Goal: Task Accomplishment & Management: Complete application form

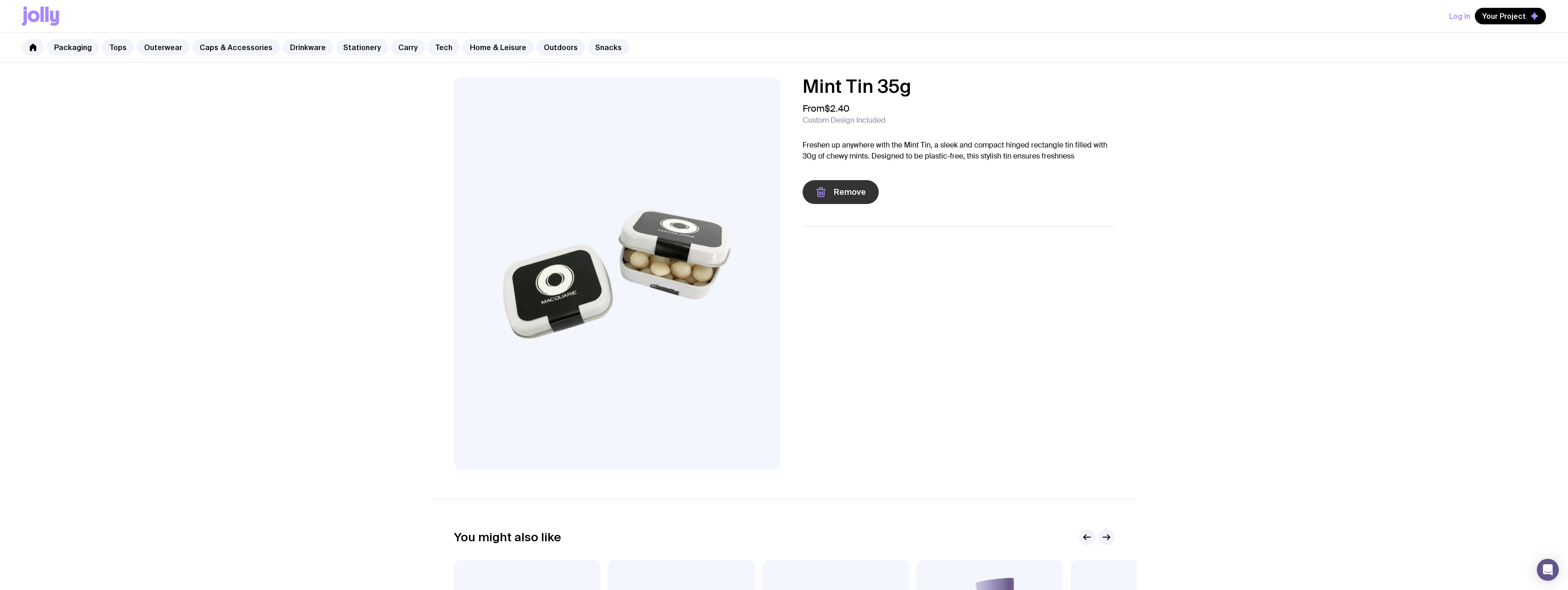
click at [833, 196] on span "Remove" at bounding box center [849, 192] width 32 height 11
click at [852, 193] on span "Add to wishlist" at bounding box center [862, 192] width 57 height 11
click at [355, 49] on link "Stationery" at bounding box center [362, 47] width 52 height 17
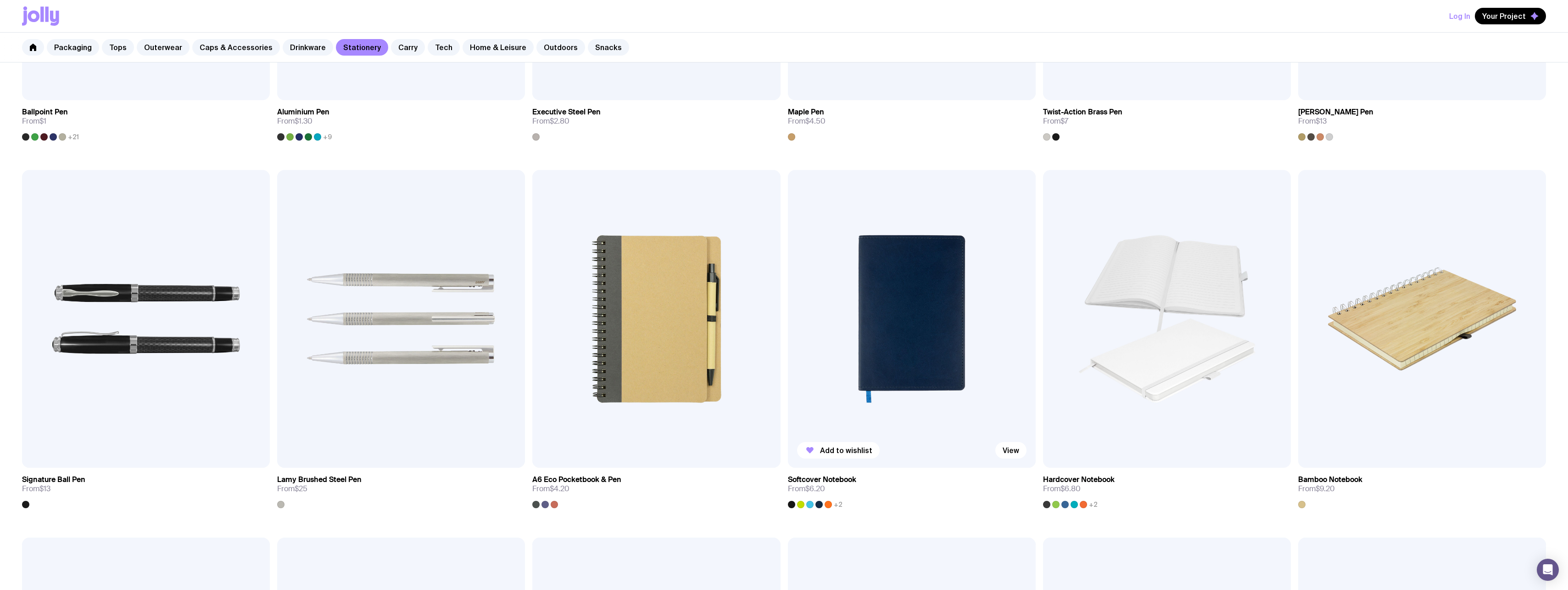
scroll to position [597, 0]
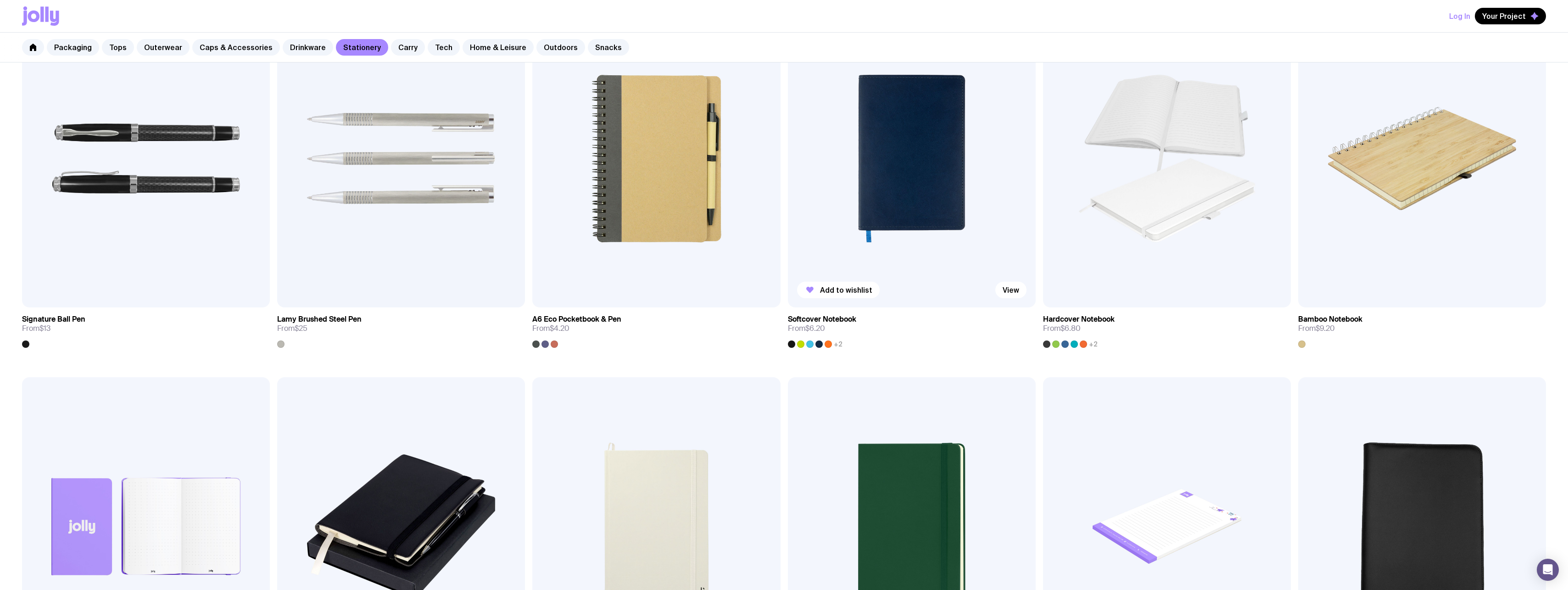
click at [836, 345] on span "+2" at bounding box center [838, 344] width 9 height 7
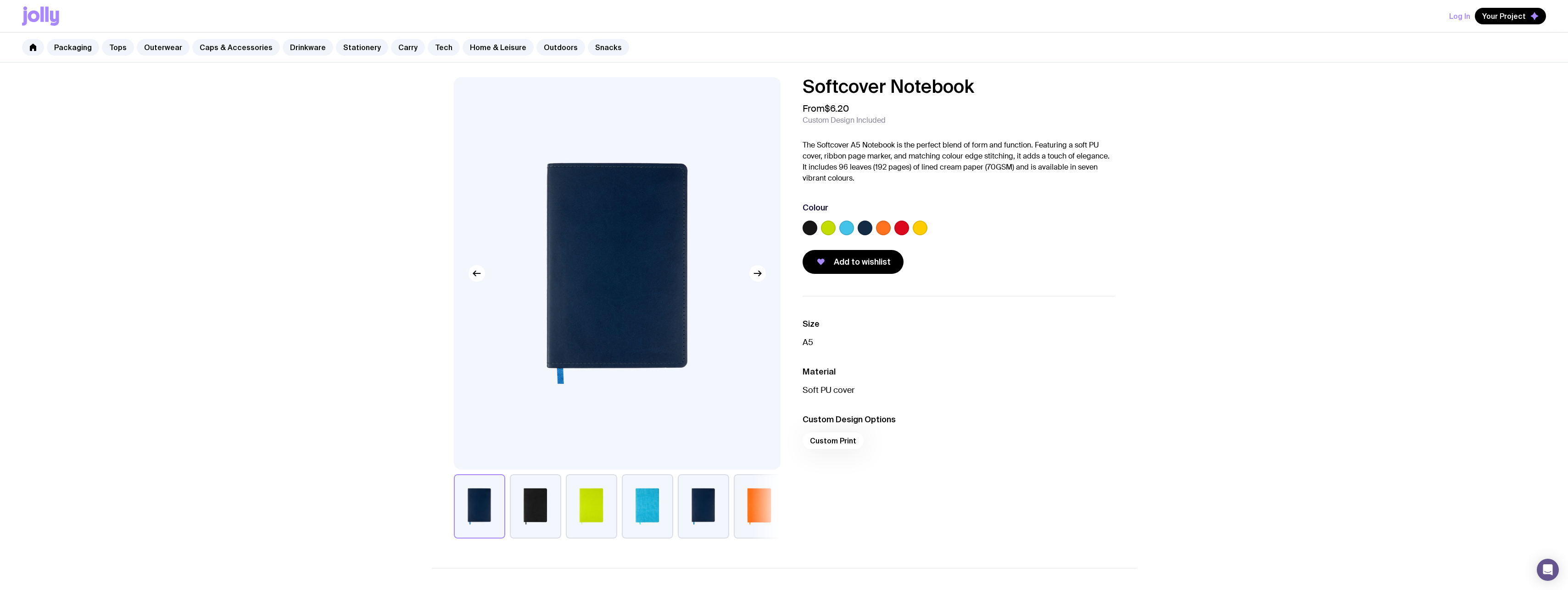
click at [899, 227] on label at bounding box center [901, 228] width 15 height 15
click at [0, 0] on input "radio" at bounding box center [0, 0] width 0 height 0
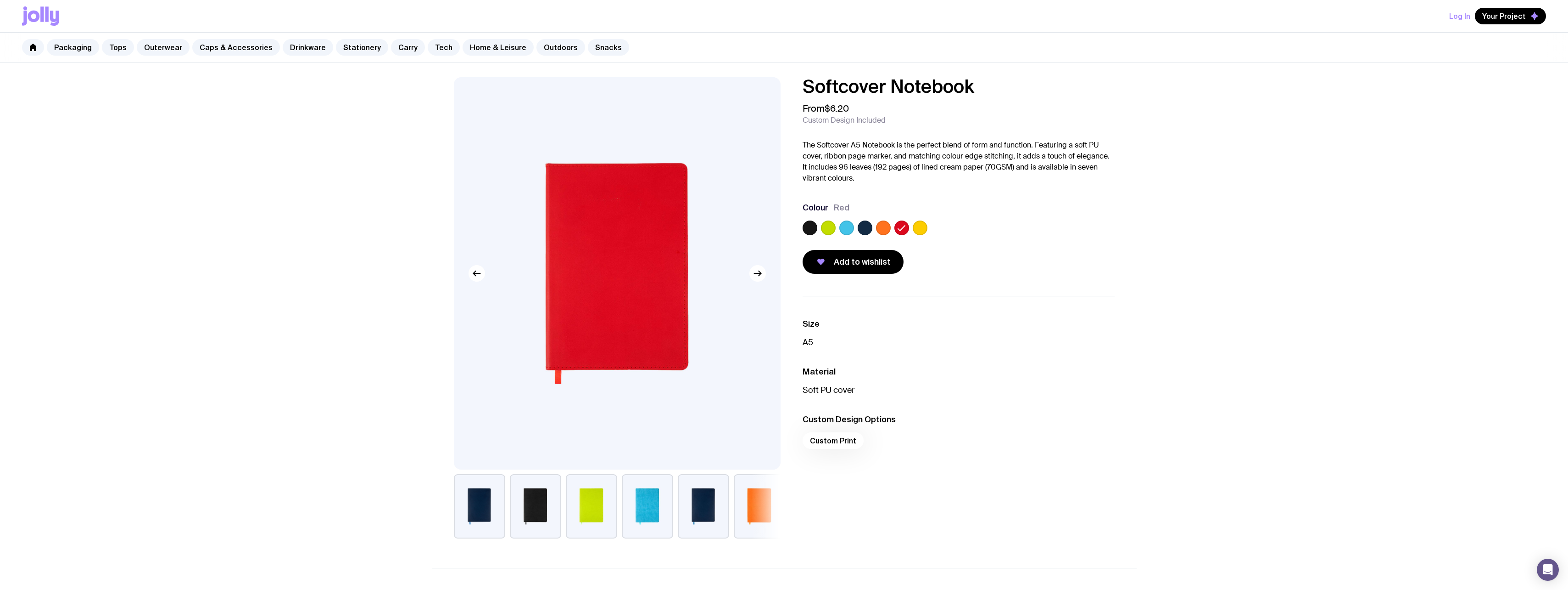
click at [882, 228] on label at bounding box center [883, 228] width 15 height 15
click at [0, 0] on input "radio" at bounding box center [0, 0] width 0 height 0
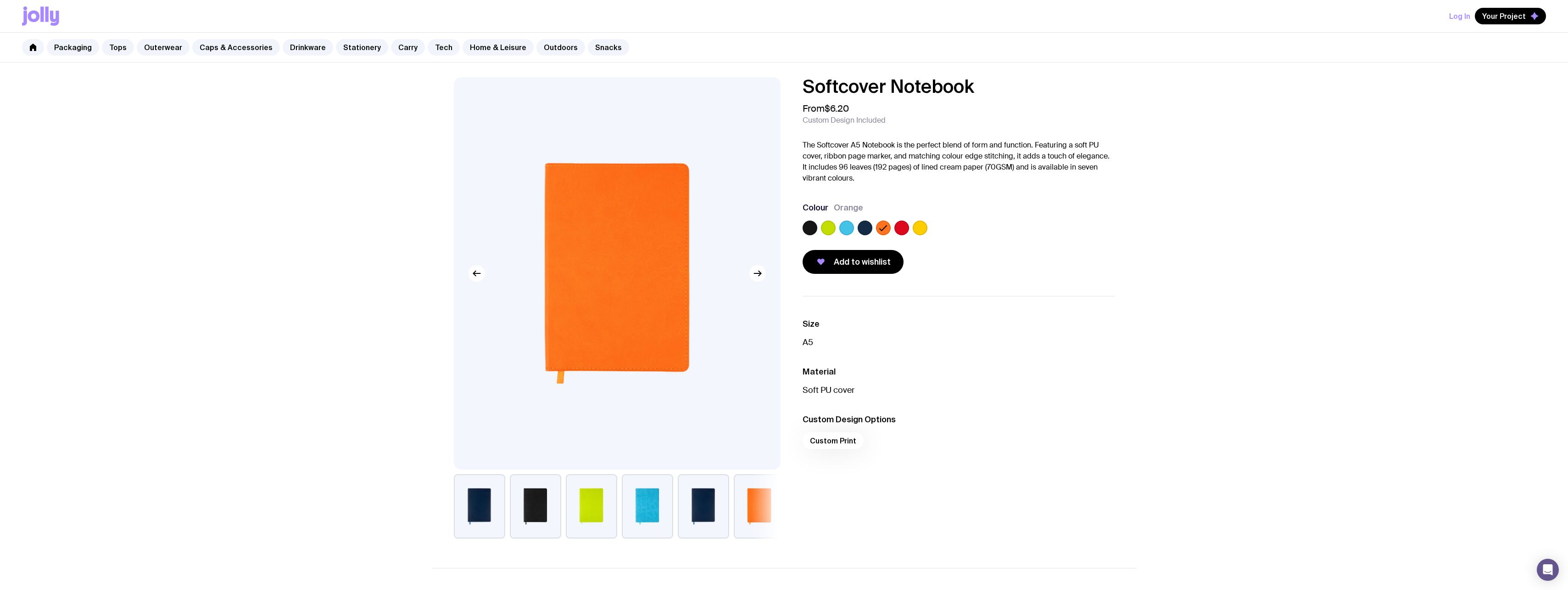
click at [853, 227] on label at bounding box center [847, 228] width 15 height 15
click at [0, 0] on input "radio" at bounding box center [0, 0] width 0 height 0
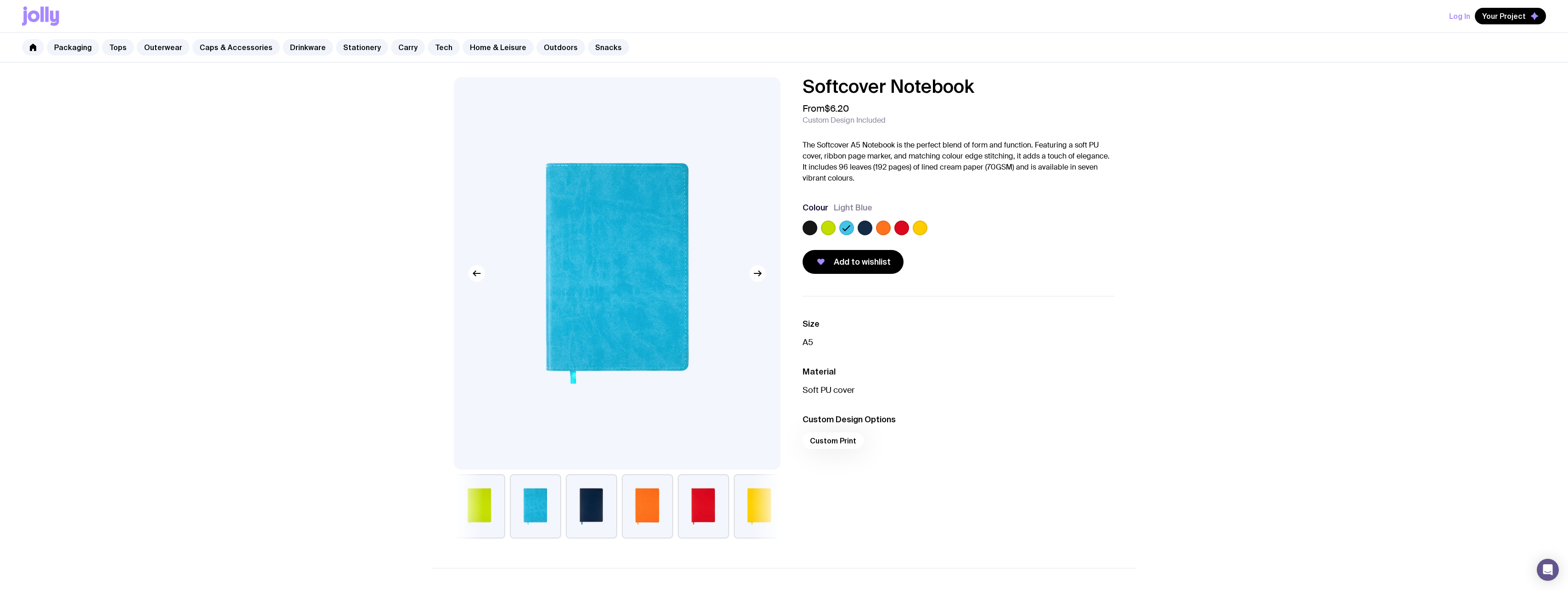
click at [860, 229] on label at bounding box center [865, 228] width 15 height 15
click at [0, 0] on input "radio" at bounding box center [0, 0] width 0 height 0
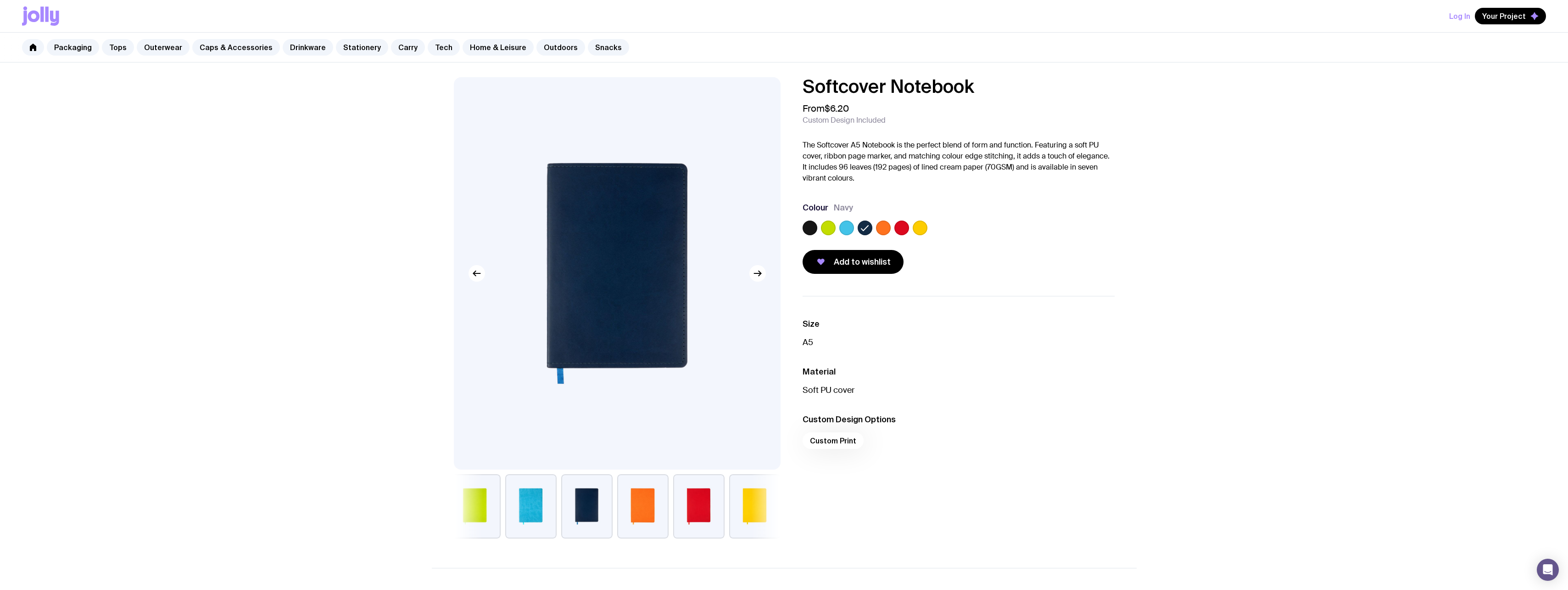
click at [828, 229] on label at bounding box center [828, 228] width 15 height 15
click at [0, 0] on input "radio" at bounding box center [0, 0] width 0 height 0
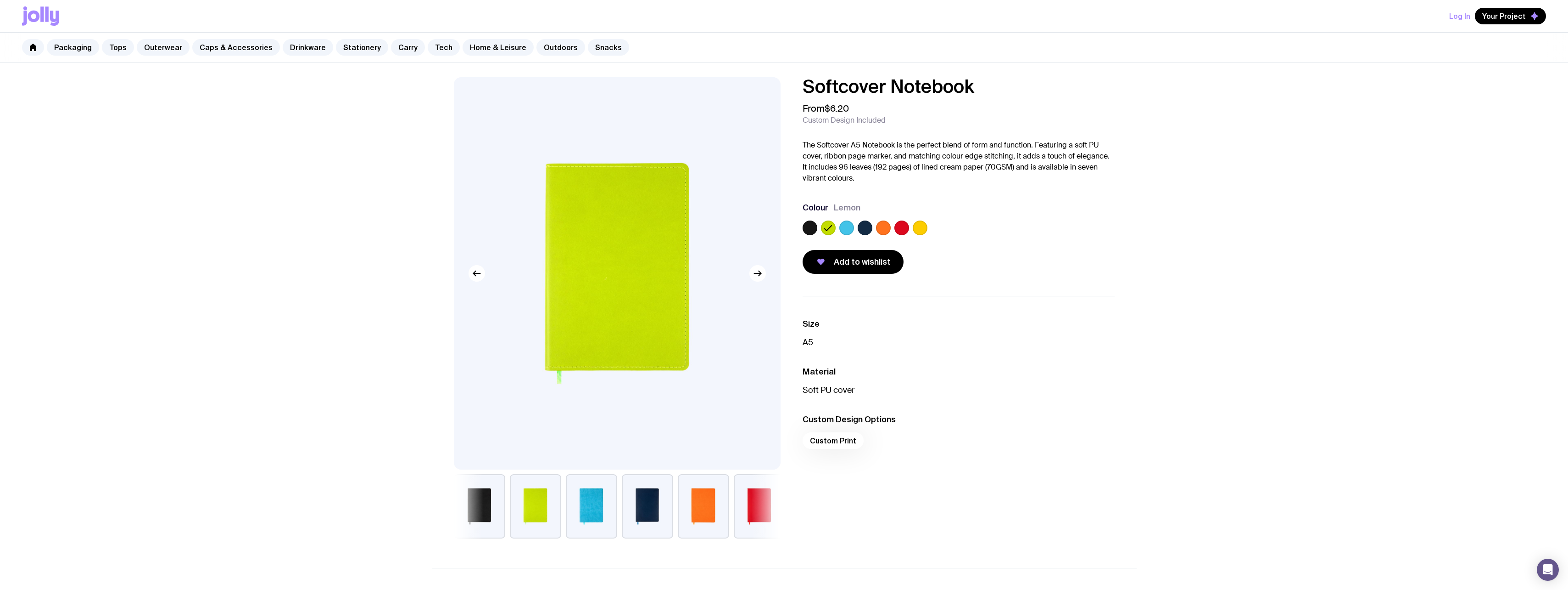
click at [814, 229] on label at bounding box center [809, 228] width 15 height 15
click at [0, 0] on input "radio" at bounding box center [0, 0] width 0 height 0
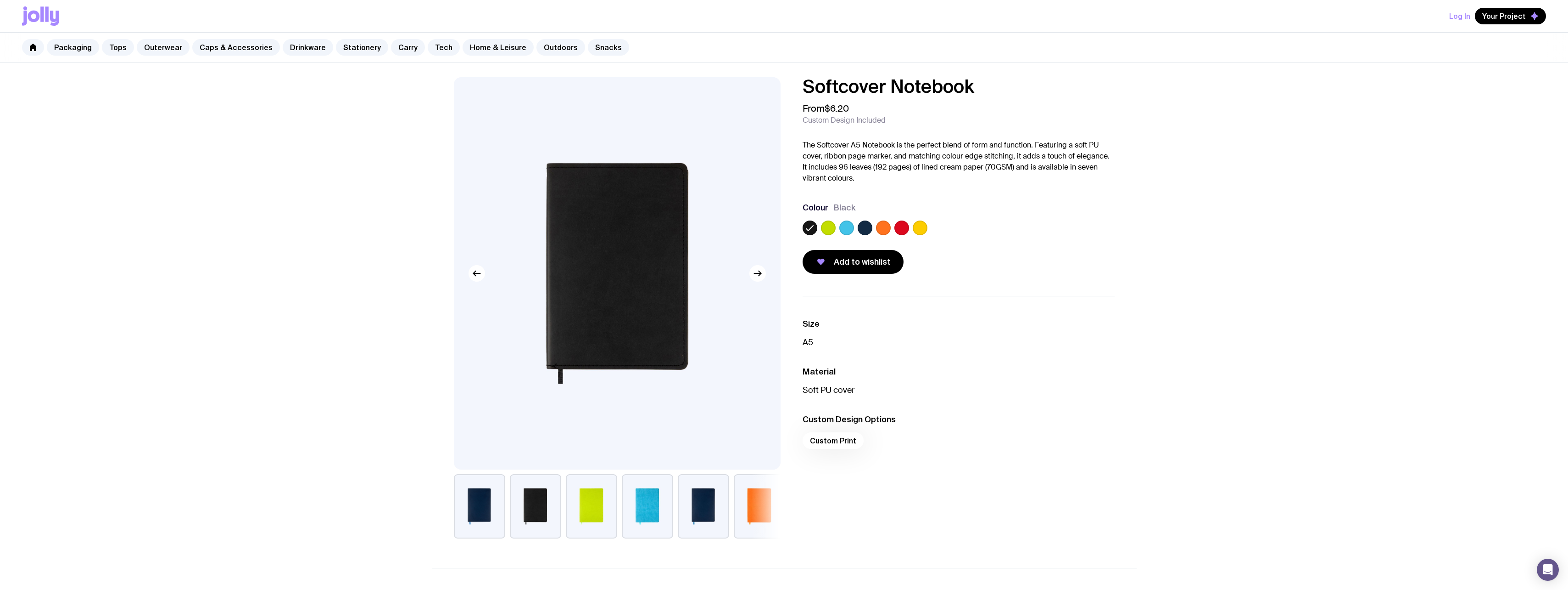
click at [919, 226] on label at bounding box center [919, 228] width 15 height 15
click at [0, 0] on input "radio" at bounding box center [0, 0] width 0 height 0
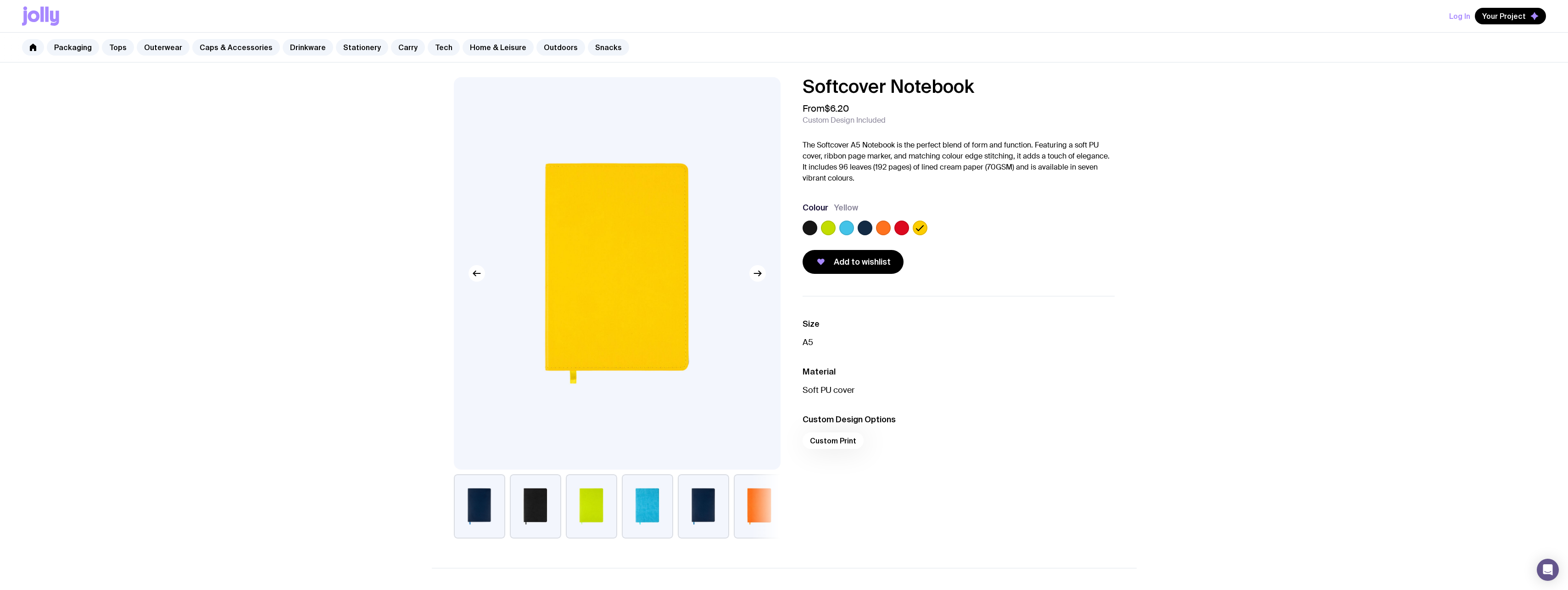
click at [903, 225] on label at bounding box center [901, 228] width 15 height 15
click at [0, 0] on input "radio" at bounding box center [0, 0] width 0 height 0
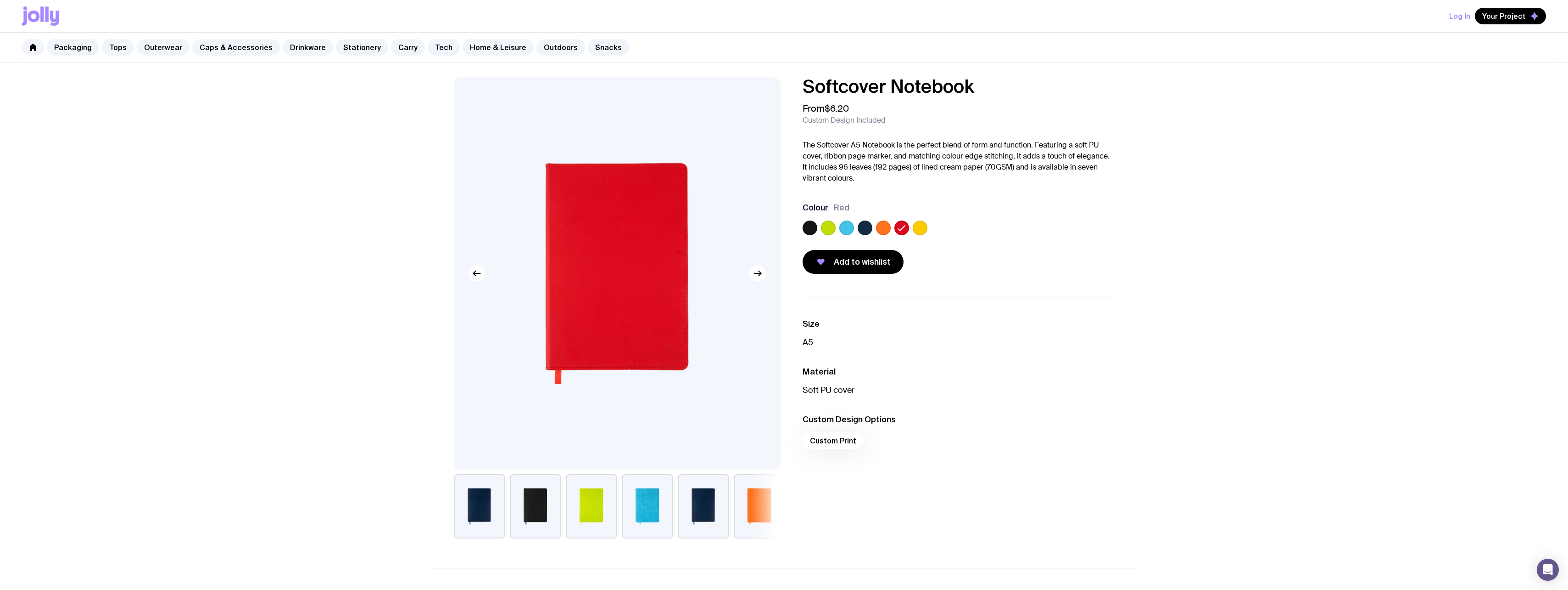
click at [873, 225] on div at bounding box center [958, 229] width 312 height 18
click at [848, 262] on span "Add to wishlist" at bounding box center [862, 262] width 57 height 11
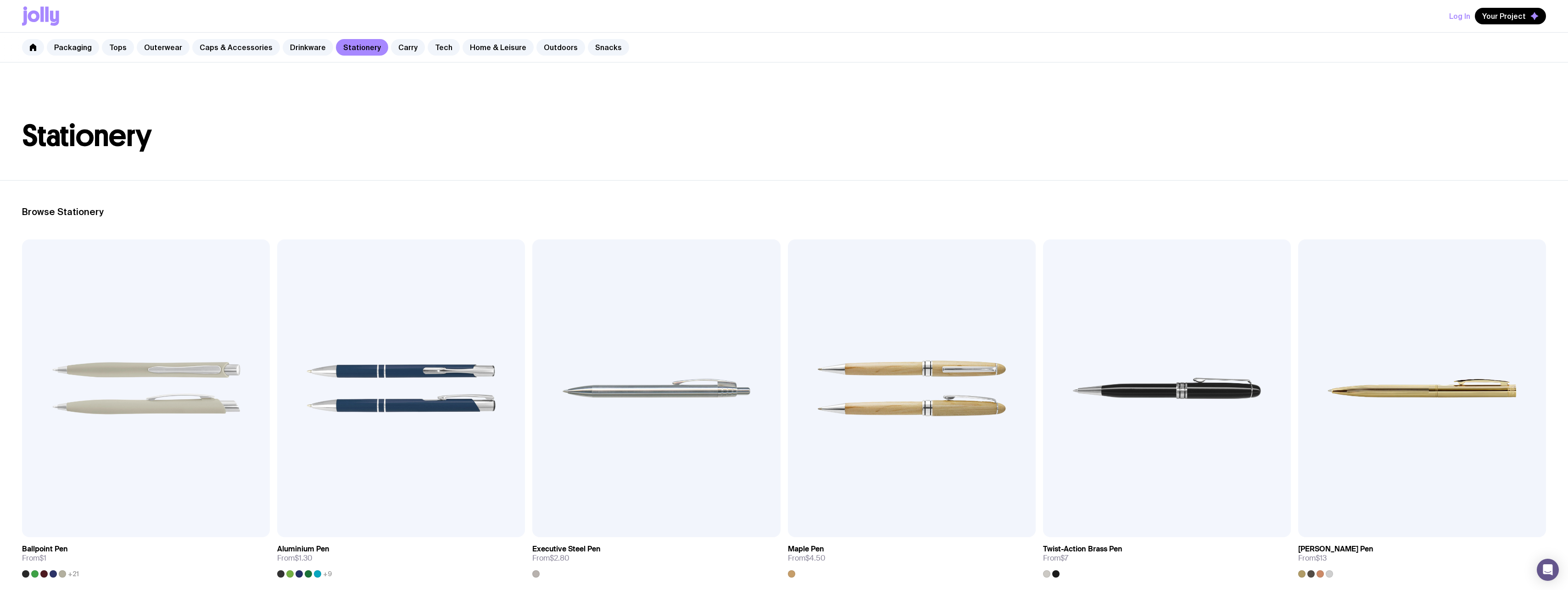
drag, startPoint x: 857, startPoint y: 428, endPoint x: 752, endPoint y: 78, distance: 365.4
click at [428, 51] on link "Tech" at bounding box center [444, 47] width 32 height 17
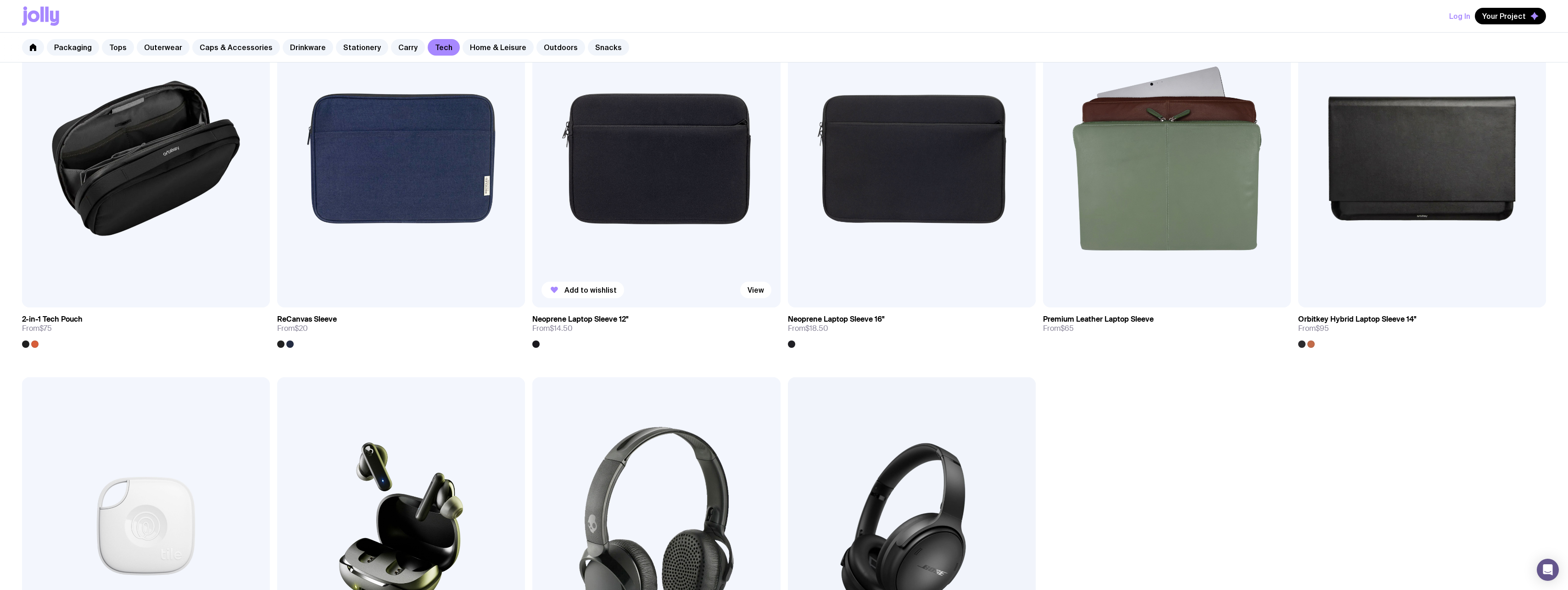
scroll to position [1332, 0]
click at [593, 292] on span "Add to wishlist" at bounding box center [590, 290] width 52 height 10
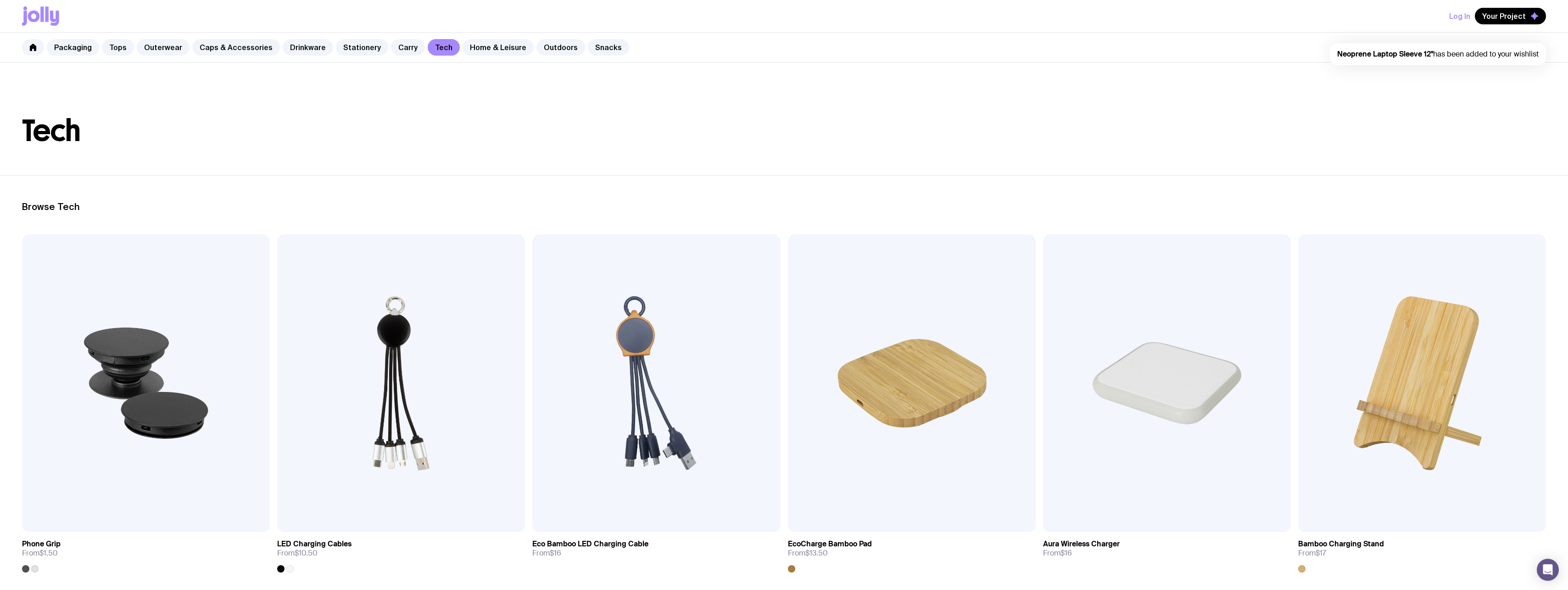
scroll to position [0, 0]
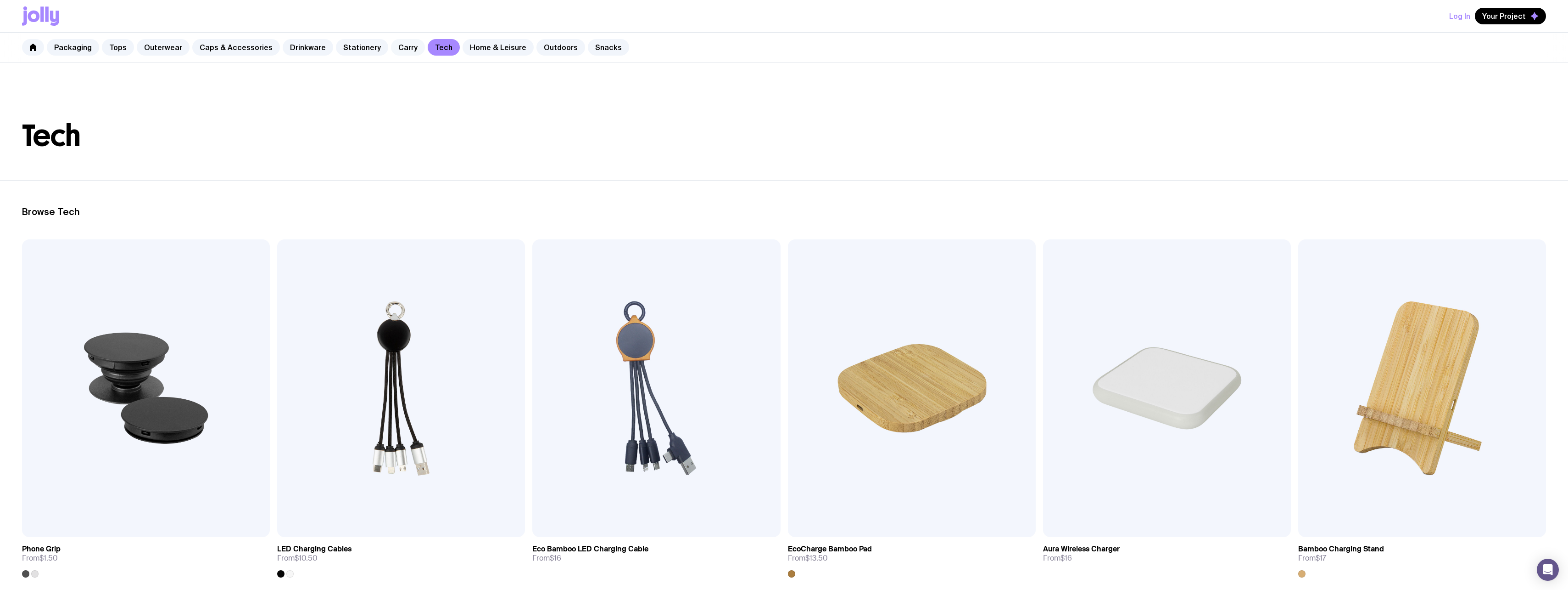
click at [394, 49] on link "Carry" at bounding box center [407, 47] width 34 height 17
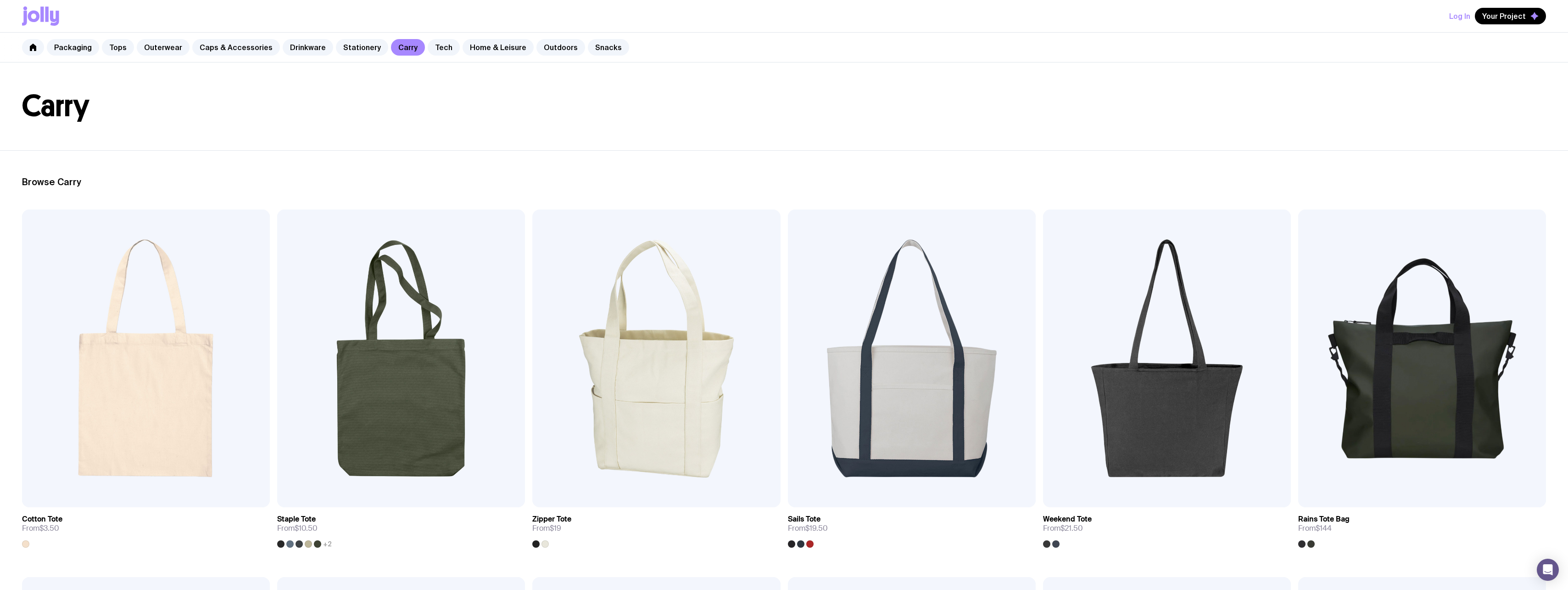
scroll to position [46, 0]
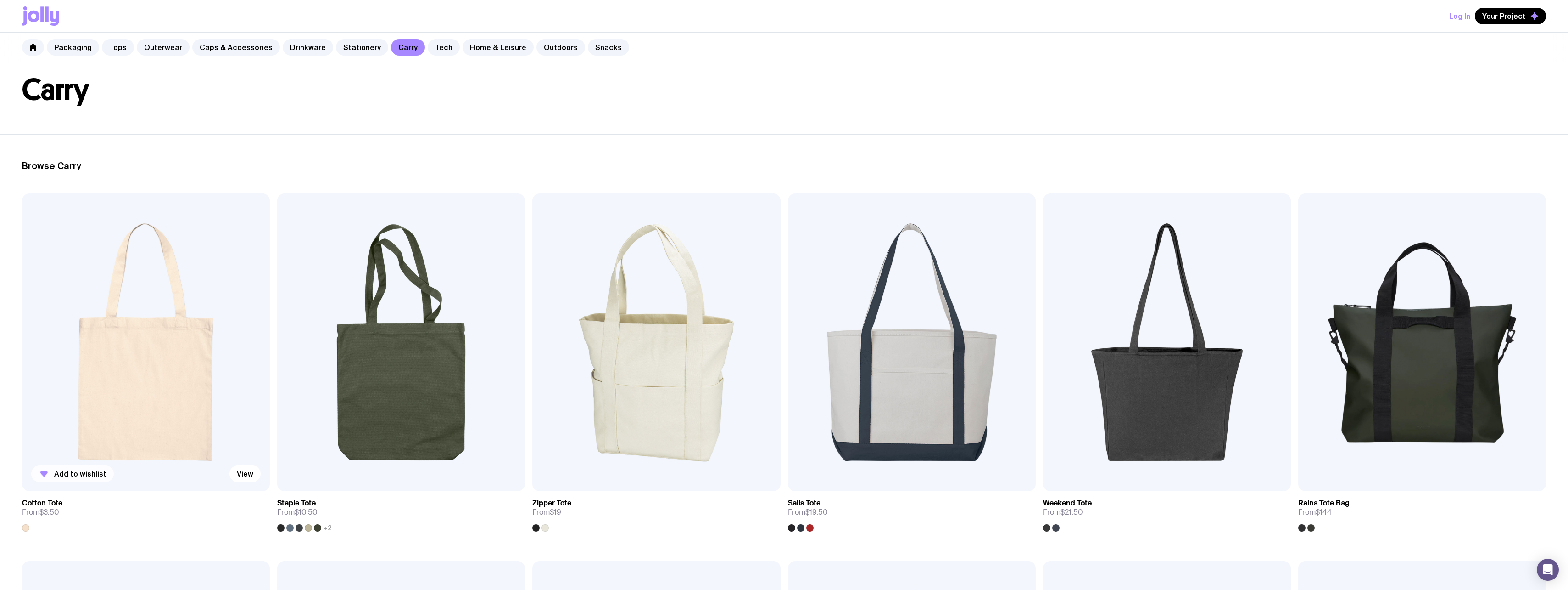
click at [92, 475] on span "Add to wishlist" at bounding box center [80, 474] width 52 height 10
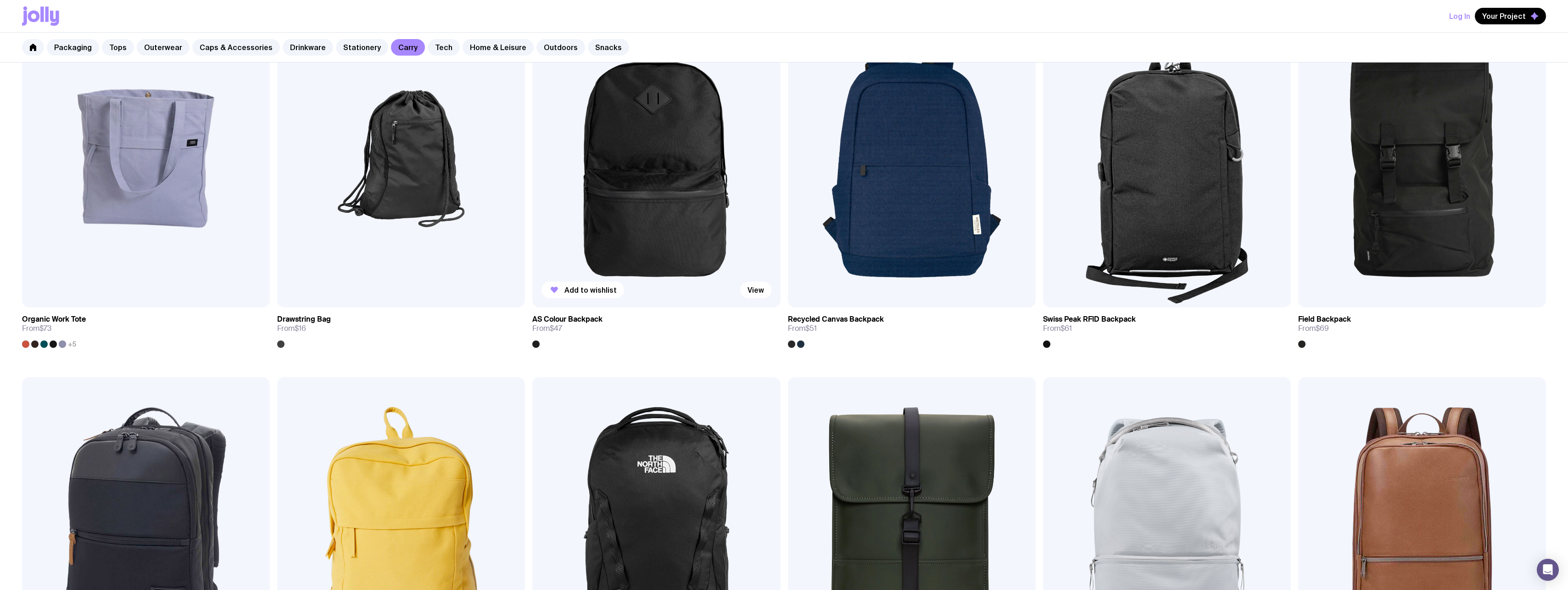
scroll to position [918, 0]
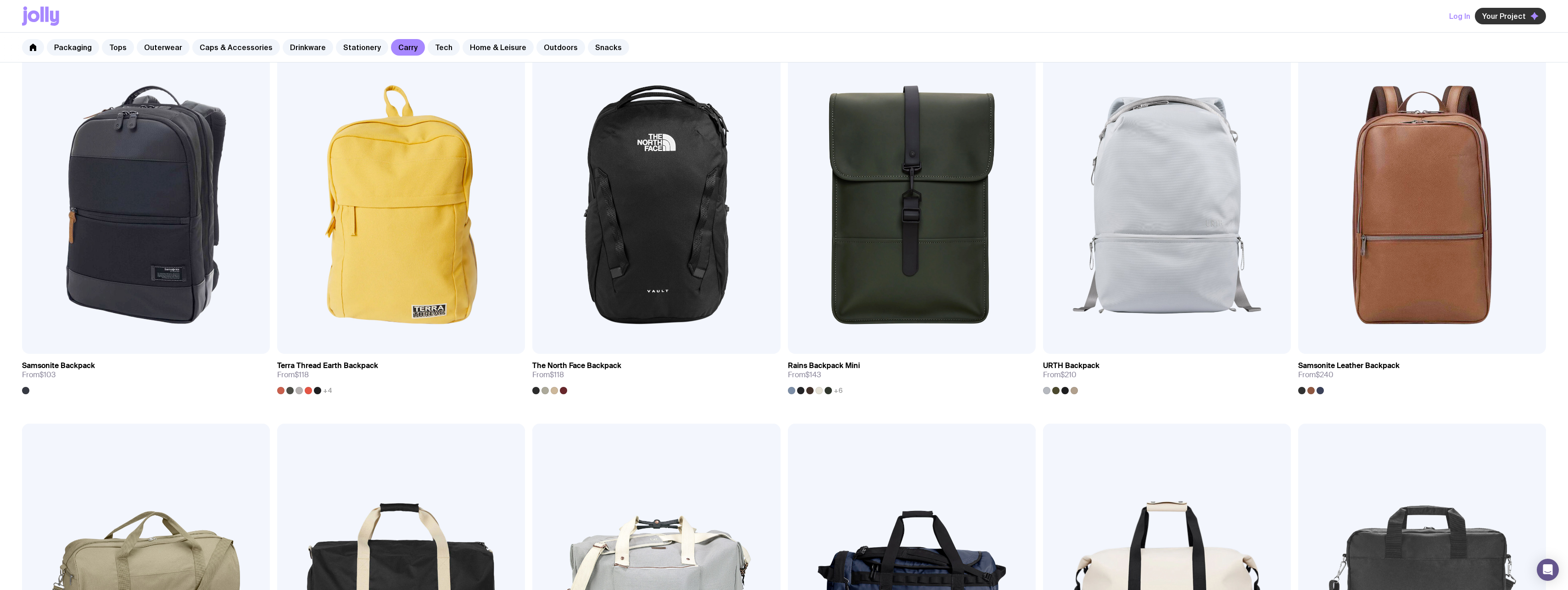
click at [1497, 12] on span "Your Project" at bounding box center [1504, 16] width 43 height 10
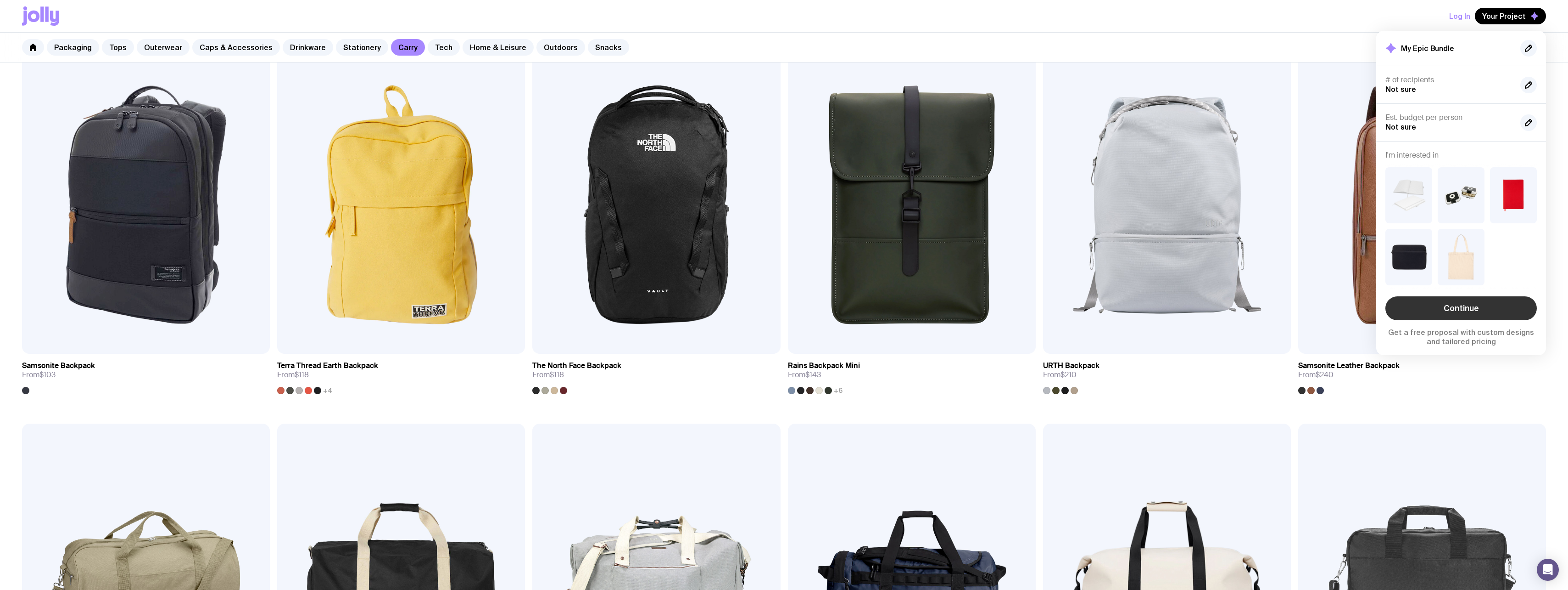
click at [1466, 309] on link "Continue" at bounding box center [1461, 308] width 151 height 23
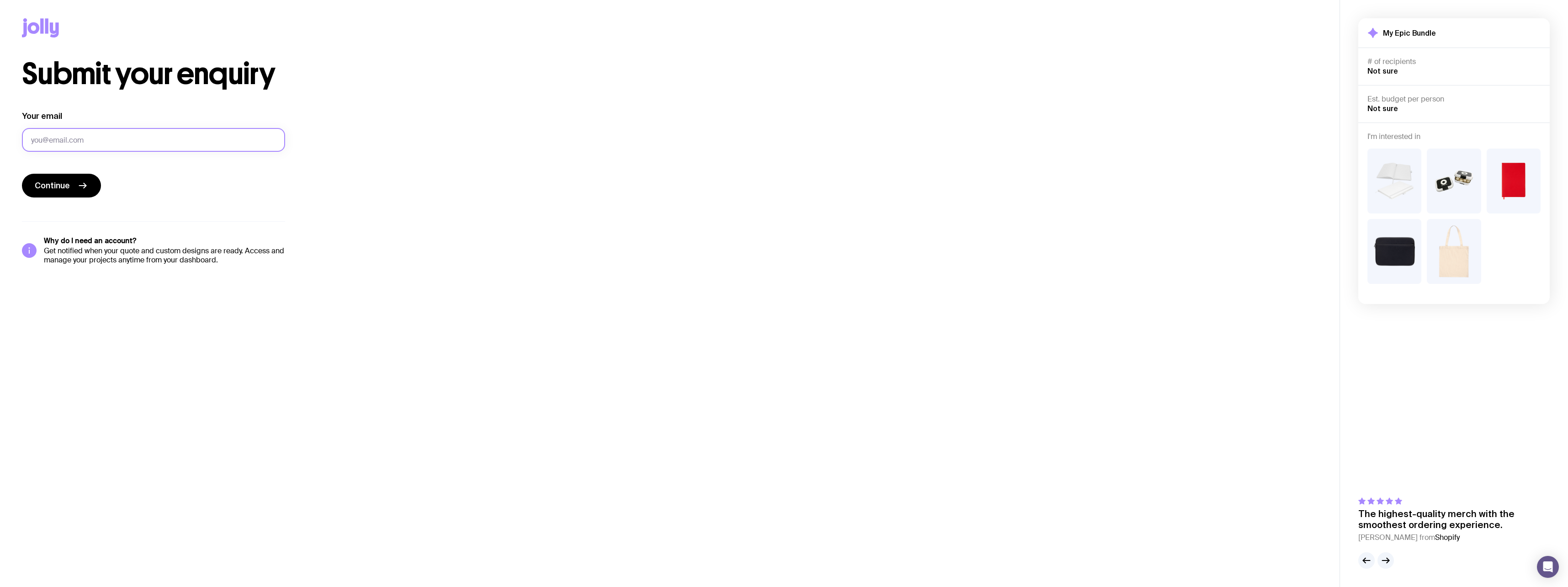
click at [130, 137] on input "Your email" at bounding box center [153, 139] width 263 height 23
click at [963, 142] on div "Submit your enquiry Your email Continue Why do I need an account? Get notified …" at bounding box center [669, 162] width 1296 height 205
click at [1384, 72] on span "Not sure" at bounding box center [1382, 71] width 30 height 9
drag, startPoint x: 1397, startPoint y: 72, endPoint x: 1345, endPoint y: 73, distance: 52.0
click at [1345, 73] on div "My Epic Bundle # of recipients Not sure Est. budget per person Not sure I'm int…" at bounding box center [1454, 293] width 228 height 587
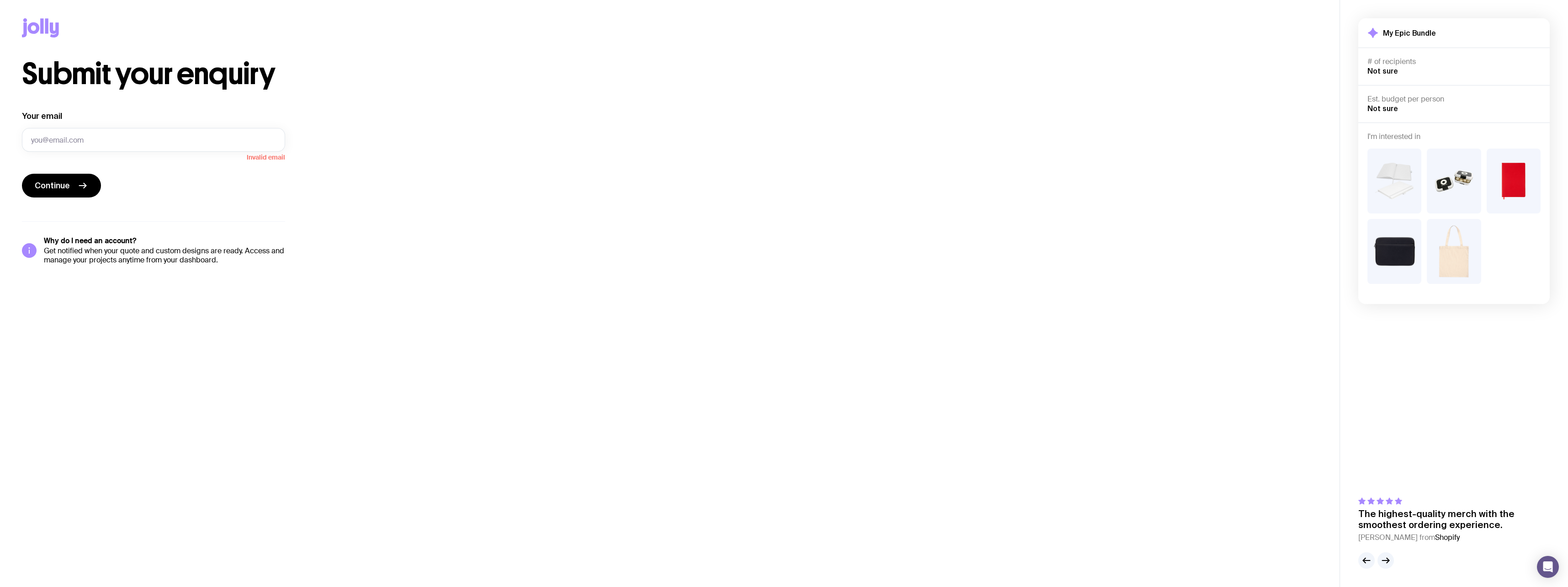
click at [1410, 92] on div "Est. budget per person Not sure" at bounding box center [1453, 103] width 191 height 37
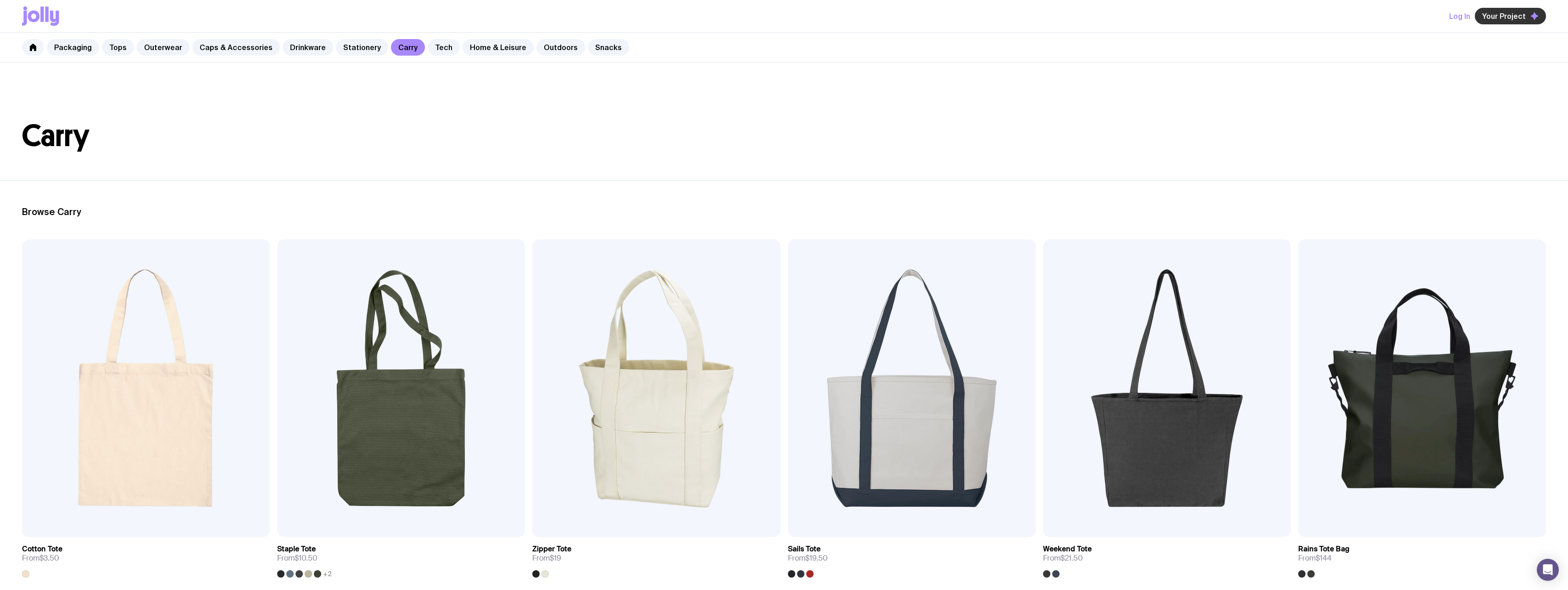
click at [1519, 14] on span "Your Project" at bounding box center [1504, 16] width 43 height 10
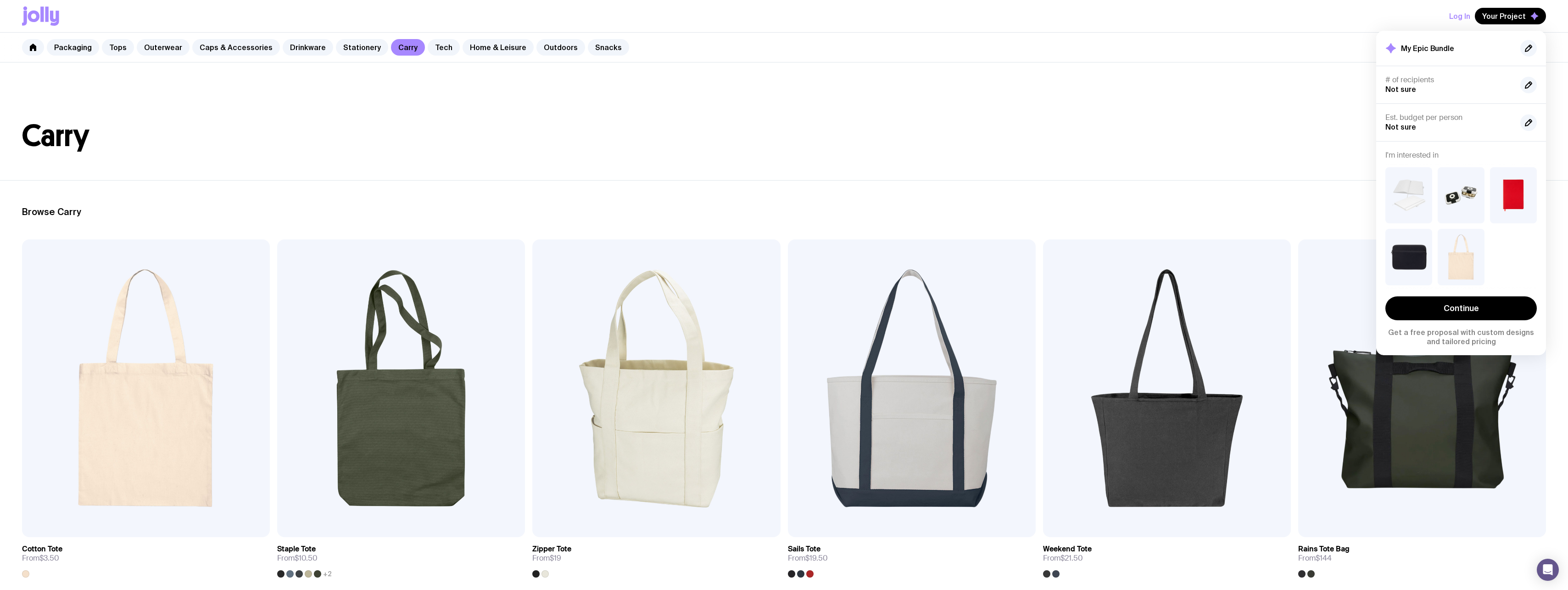
click at [1398, 86] on span "Not sure" at bounding box center [1400, 89] width 30 height 9
click at [1524, 81] on icon "button" at bounding box center [1528, 84] width 11 height 11
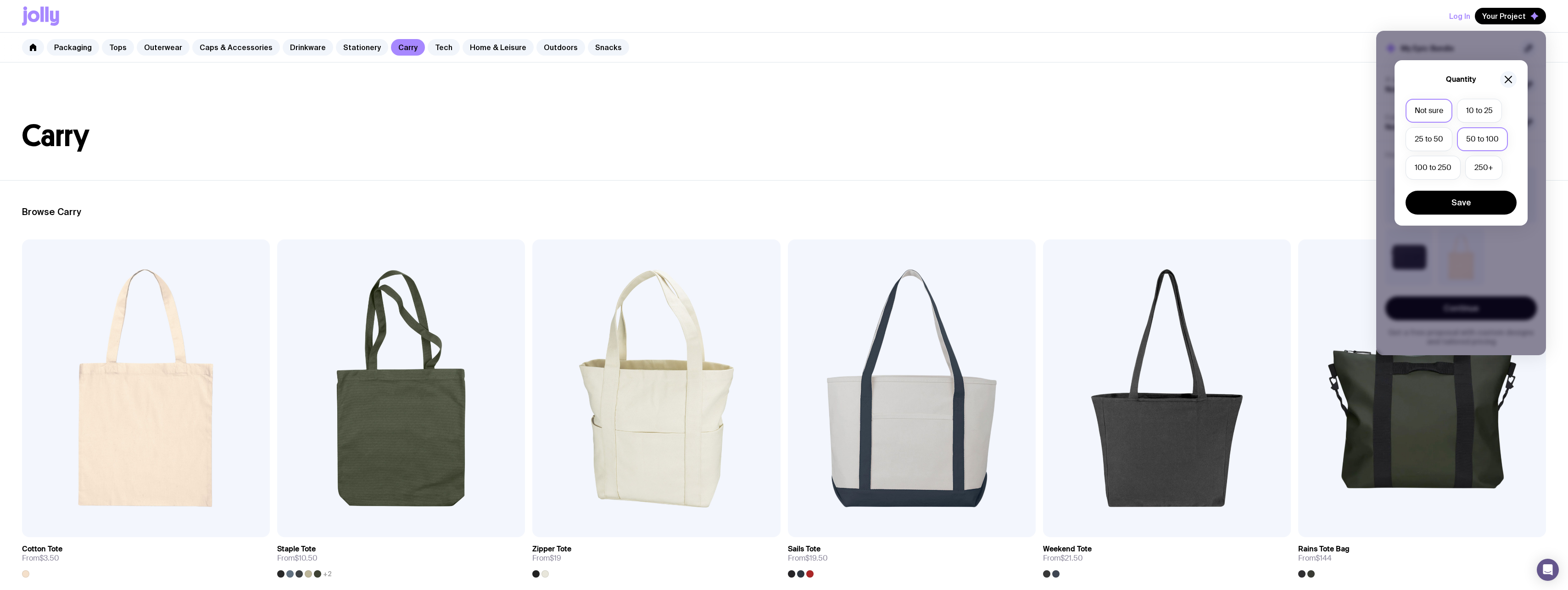
click at [1488, 140] on label "50 to 100" at bounding box center [1482, 138] width 51 height 23
click at [0, 0] on input "50 to 100" at bounding box center [0, 0] width 0 height 0
click at [1476, 203] on button "Save" at bounding box center [1461, 202] width 111 height 23
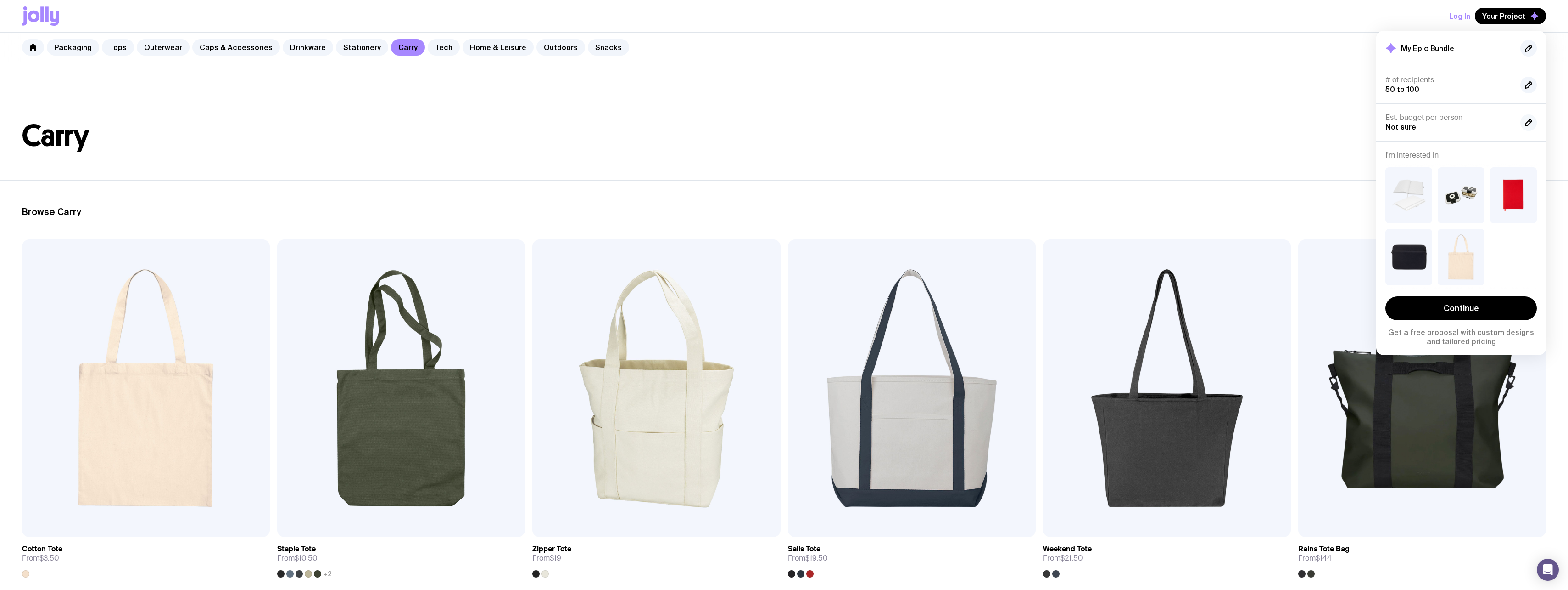
click at [1532, 125] on icon "button" at bounding box center [1528, 123] width 11 height 11
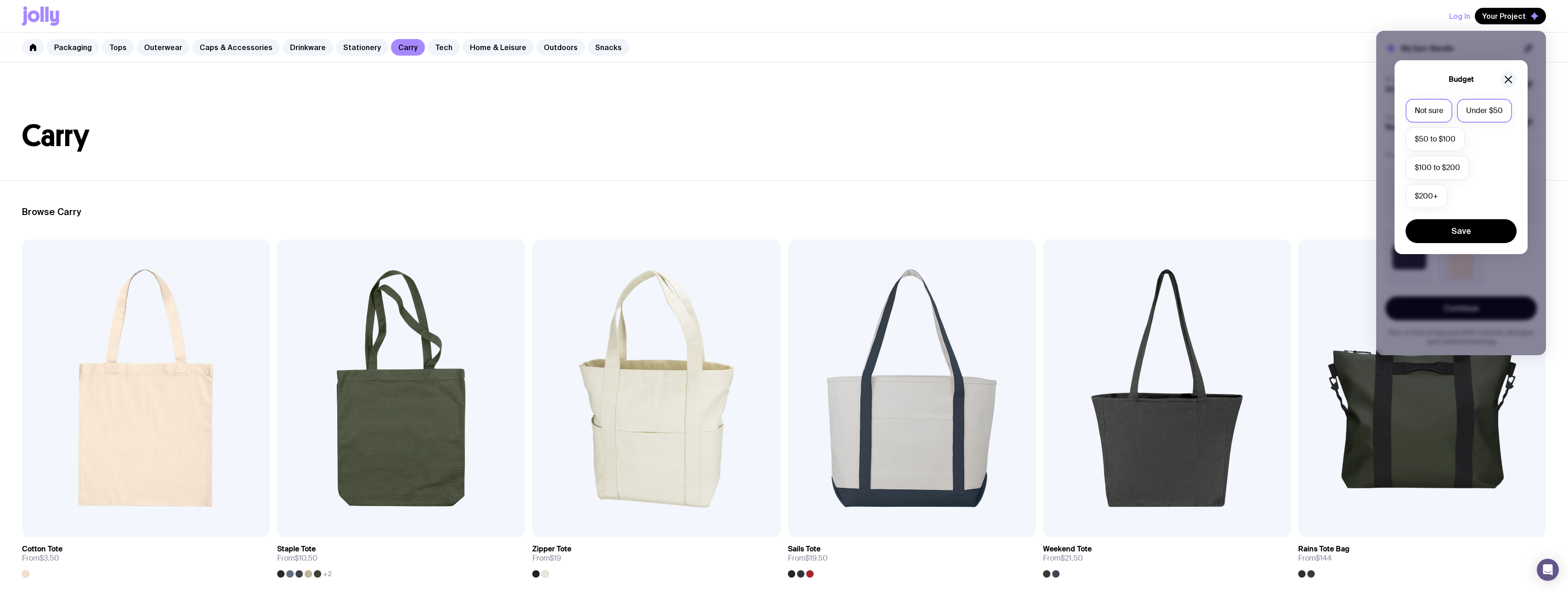
click at [1480, 116] on label "Under $50" at bounding box center [1484, 110] width 55 height 23
click at [0, 0] on input "Under $50" at bounding box center [0, 0] width 0 height 0
click at [1460, 231] on button "Save" at bounding box center [1461, 230] width 111 height 23
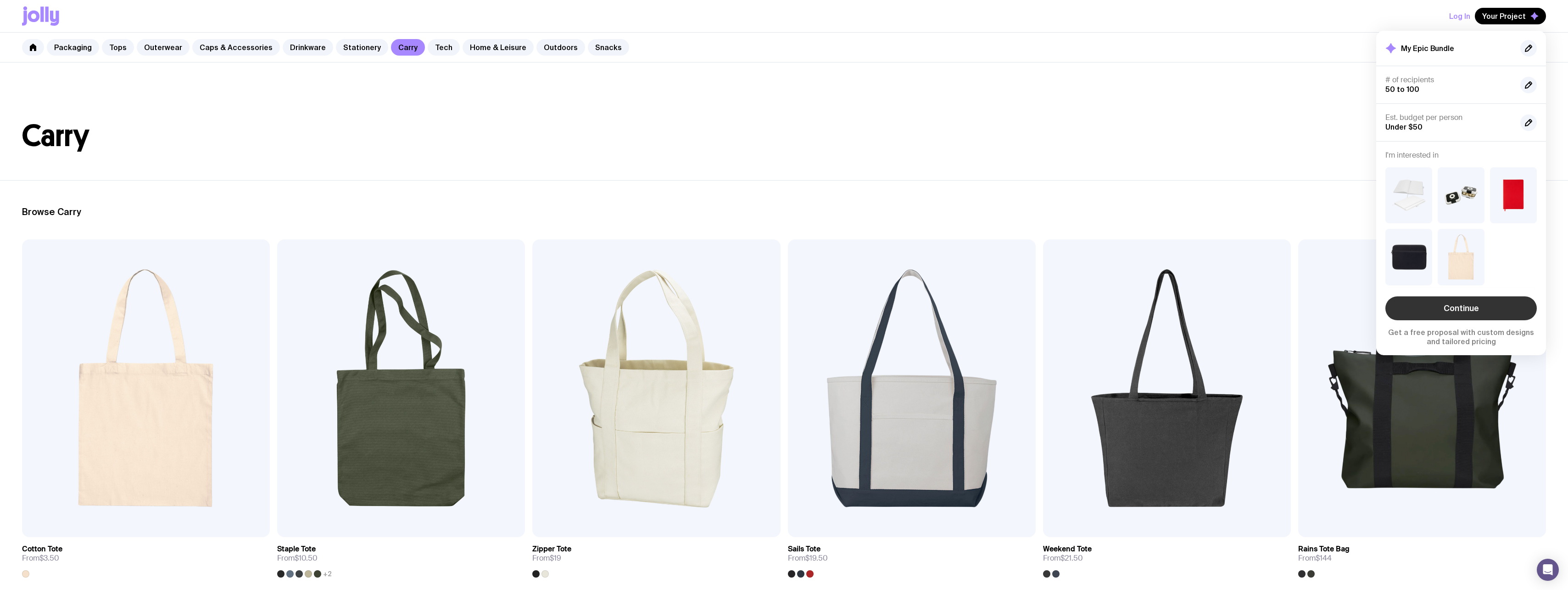
click at [1459, 316] on link "Continue" at bounding box center [1461, 308] width 151 height 23
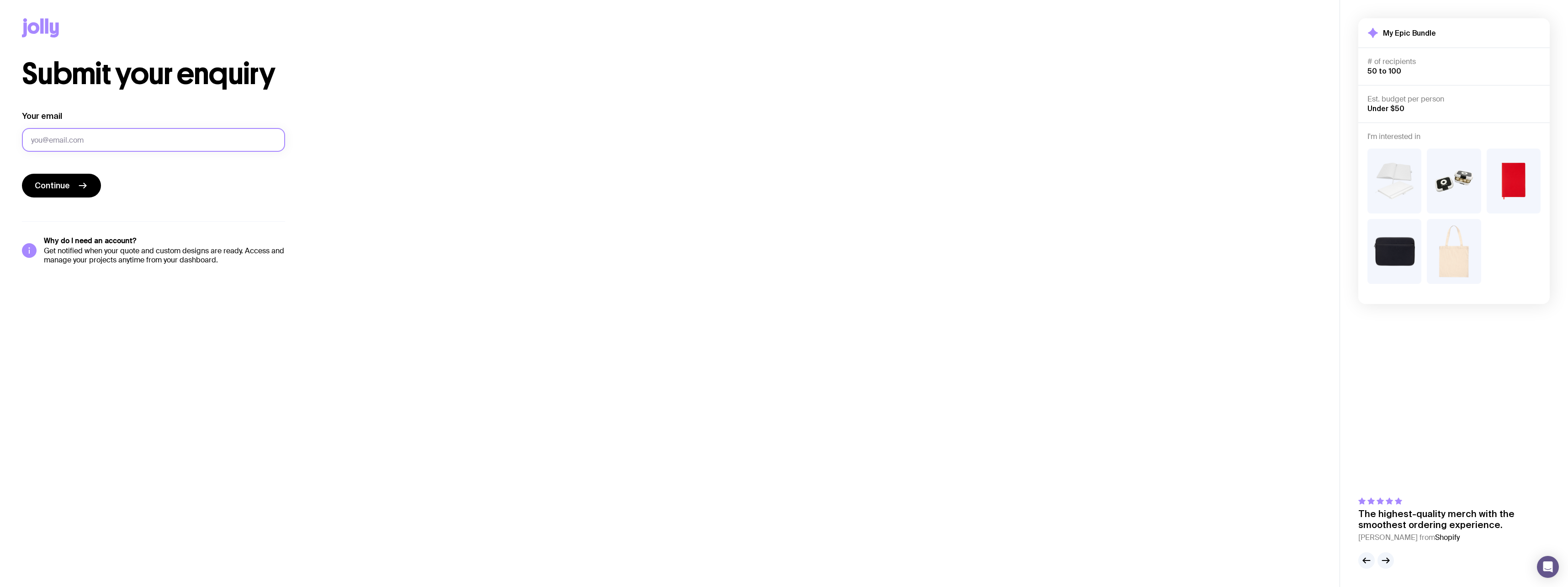
click at [137, 136] on input "Your email" at bounding box center [153, 139] width 263 height 23
type input "[EMAIL_ADDRESS][DOMAIN_NAME]"
click at [76, 188] on button "Continue" at bounding box center [61, 185] width 79 height 23
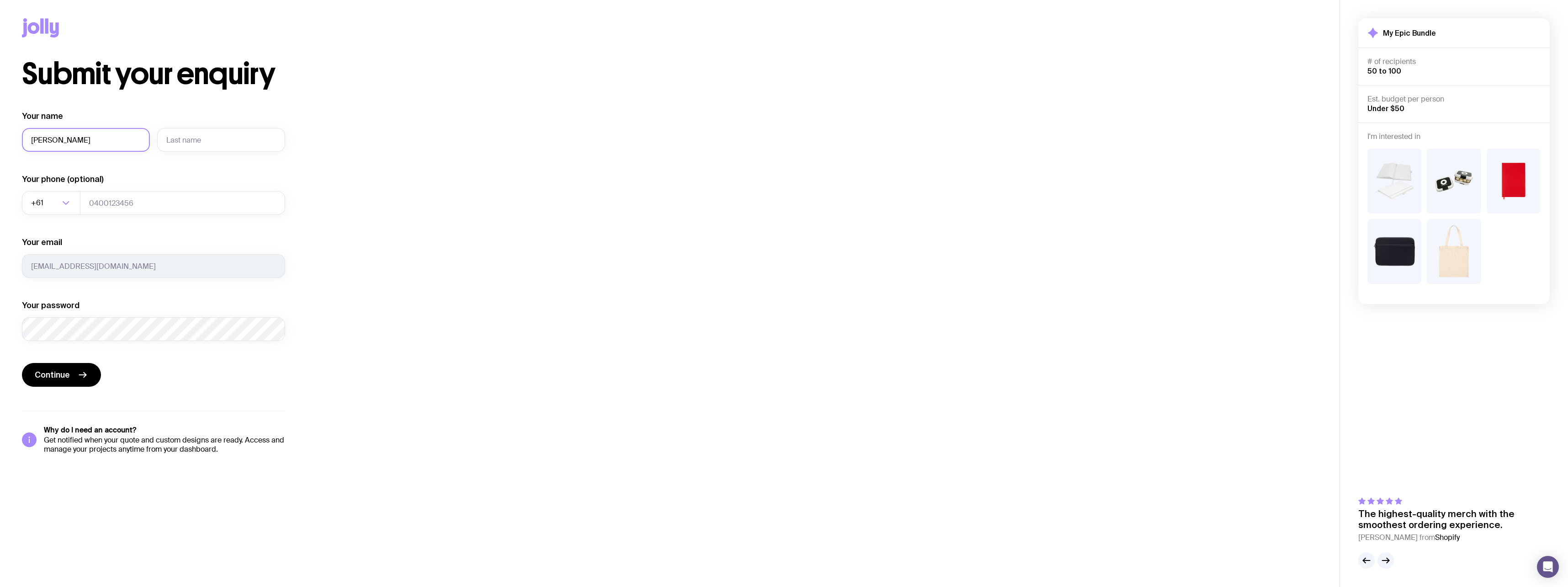
type input "[PERSON_NAME]"
type input "Pitt"
type input "0466366715"
type input "Pitt"
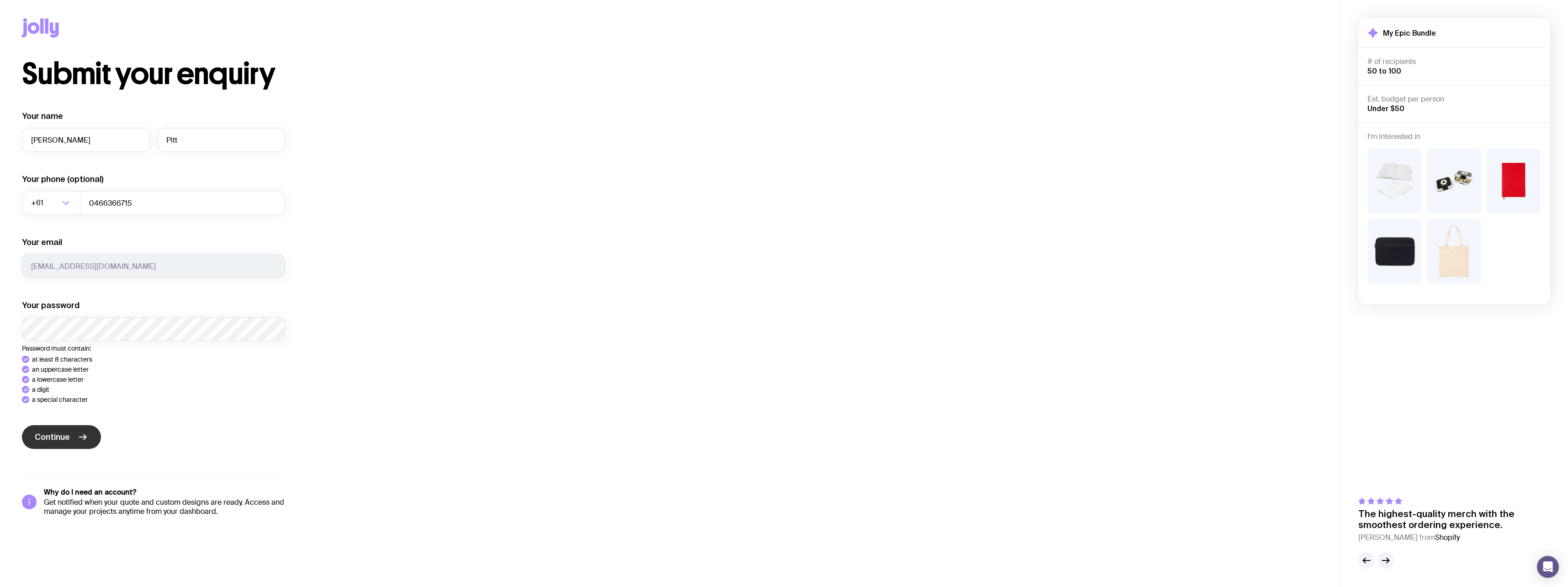
click at [79, 431] on div "Continue" at bounding box center [153, 438] width 263 height 26
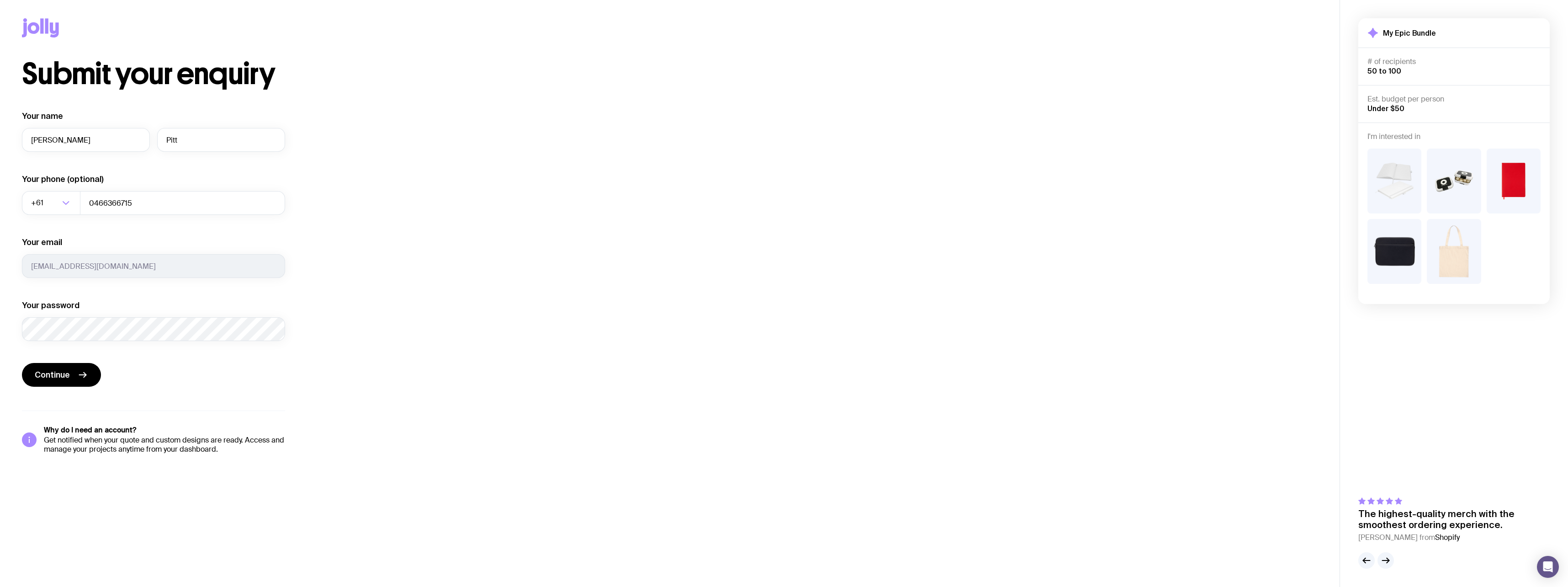
drag, startPoint x: 307, startPoint y: 391, endPoint x: 283, endPoint y: 386, distance: 24.5
click at [296, 388] on div "Submit your enquiry Your name [PERSON_NAME] Your phone (optional) +61 Loading..…" at bounding box center [669, 257] width 1296 height 394
click at [92, 376] on button "Continue" at bounding box center [61, 374] width 79 height 23
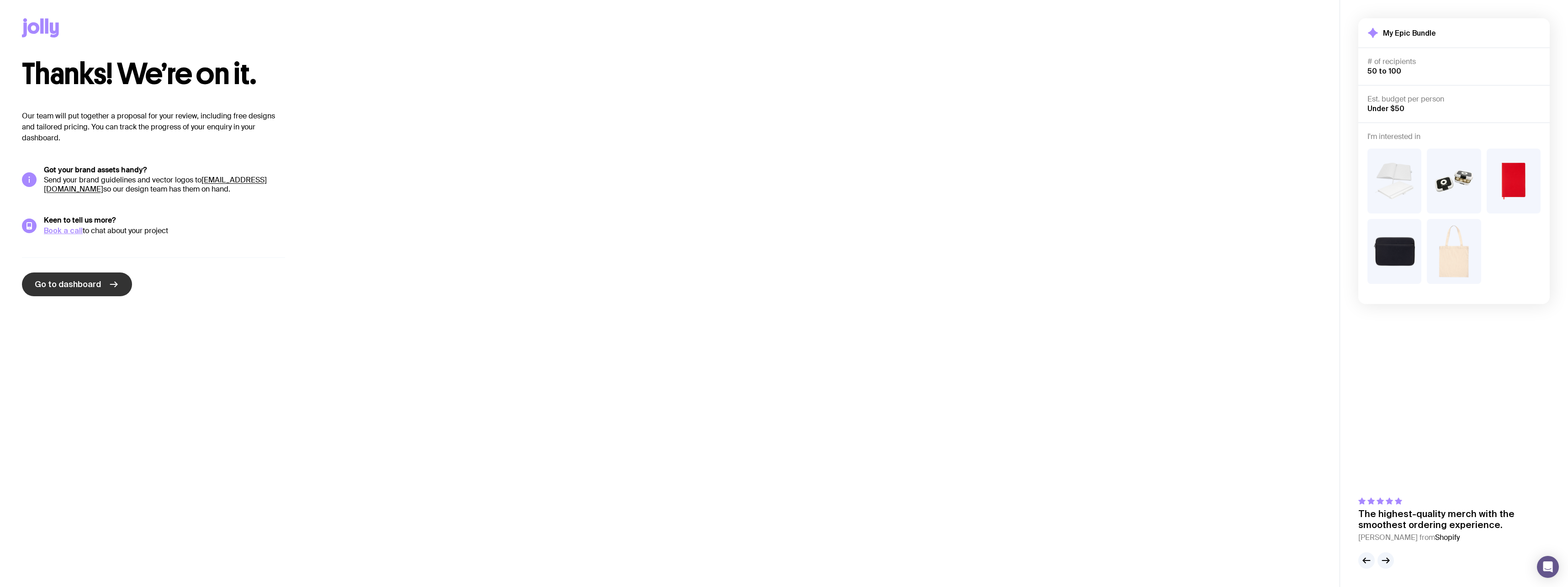
click at [99, 279] on span "Go to dashboard" at bounding box center [67, 284] width 67 height 11
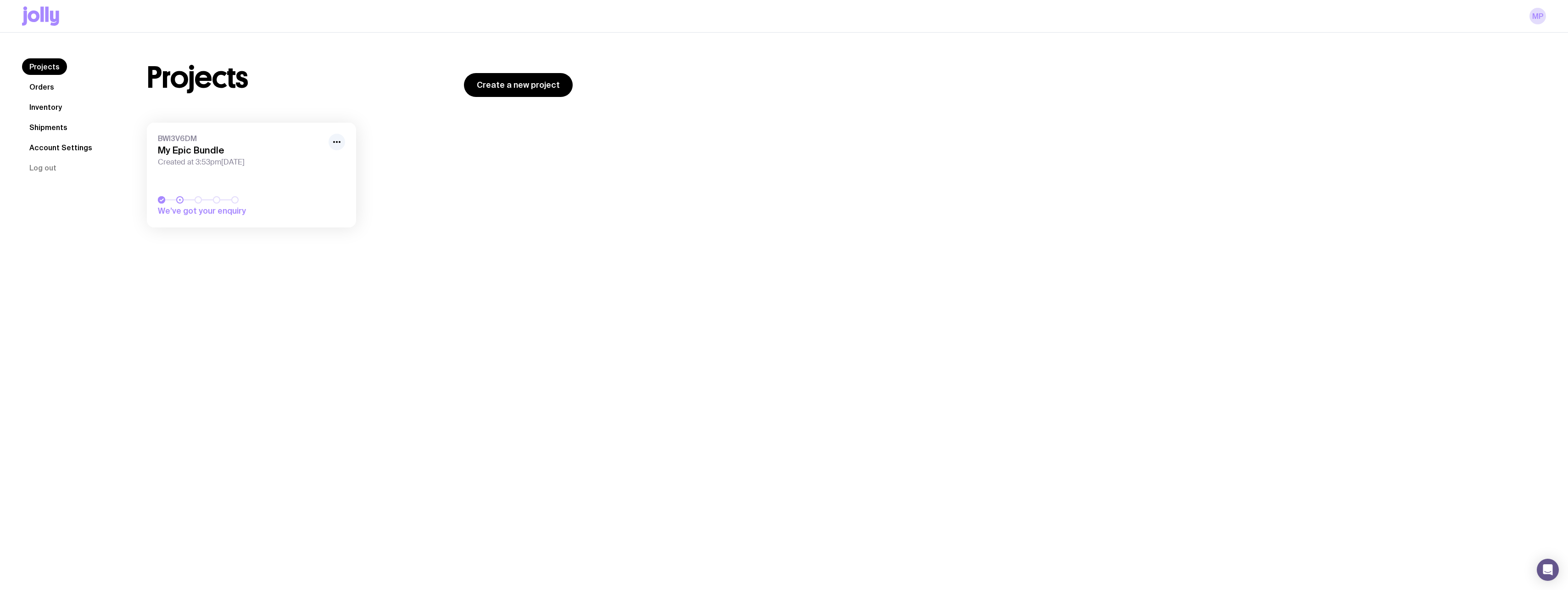
click at [219, 220] on link "BWI3V6DM My Epic Bundle Created at 3:53pm[DATE] We’ve got your enquiry" at bounding box center [251, 175] width 209 height 105
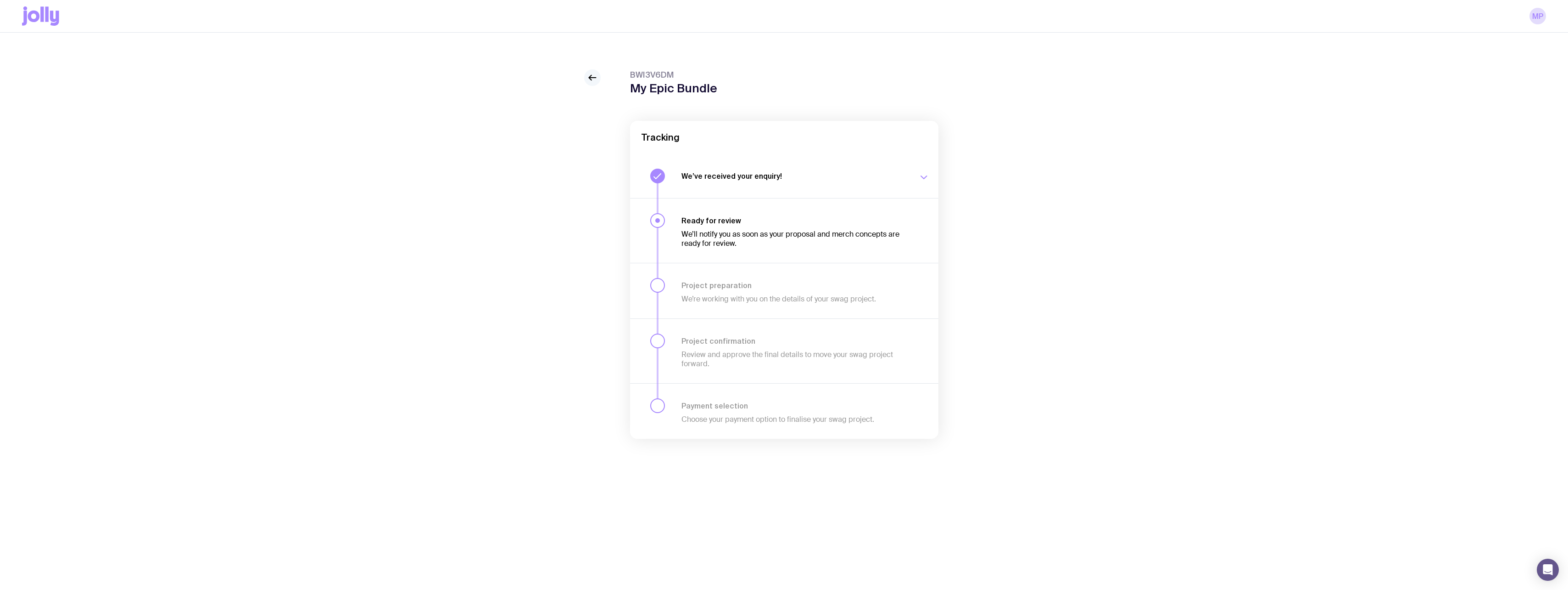
click at [592, 72] on icon at bounding box center [592, 77] width 11 height 11
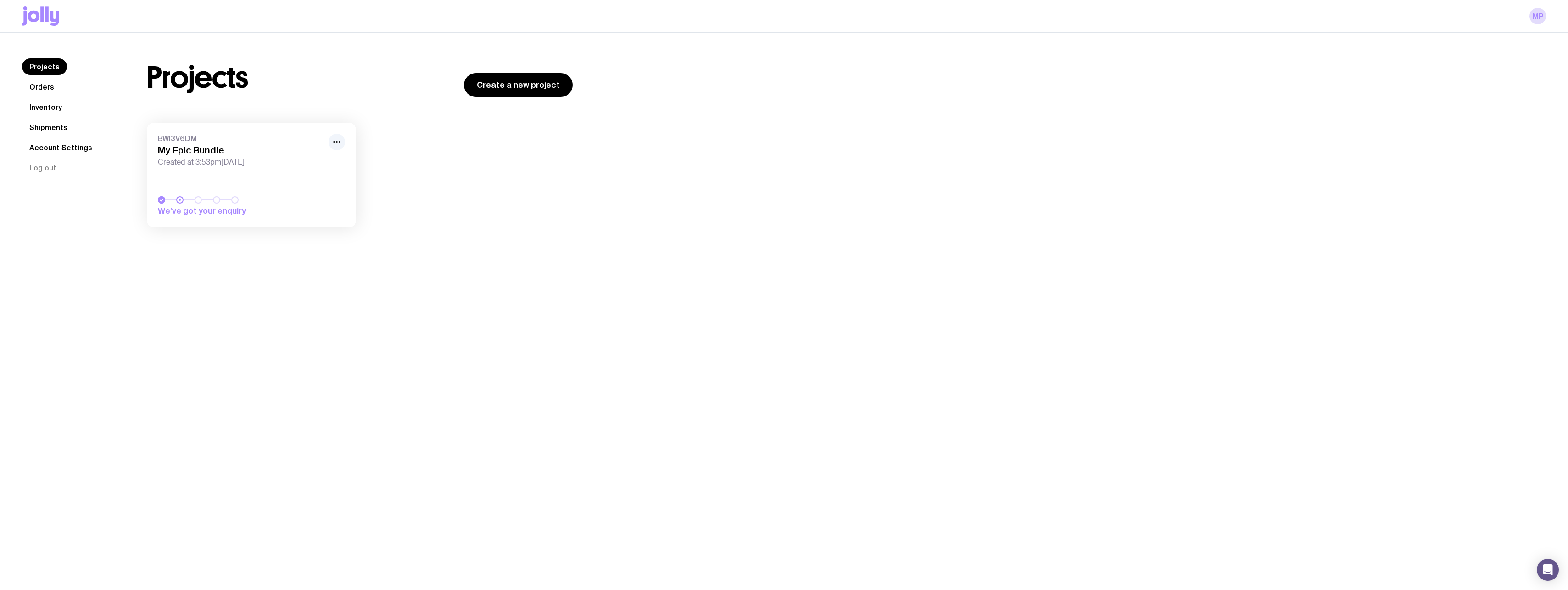
click at [203, 83] on h1 "Projects" at bounding box center [197, 77] width 102 height 30
click at [35, 16] on icon at bounding box center [40, 16] width 37 height 19
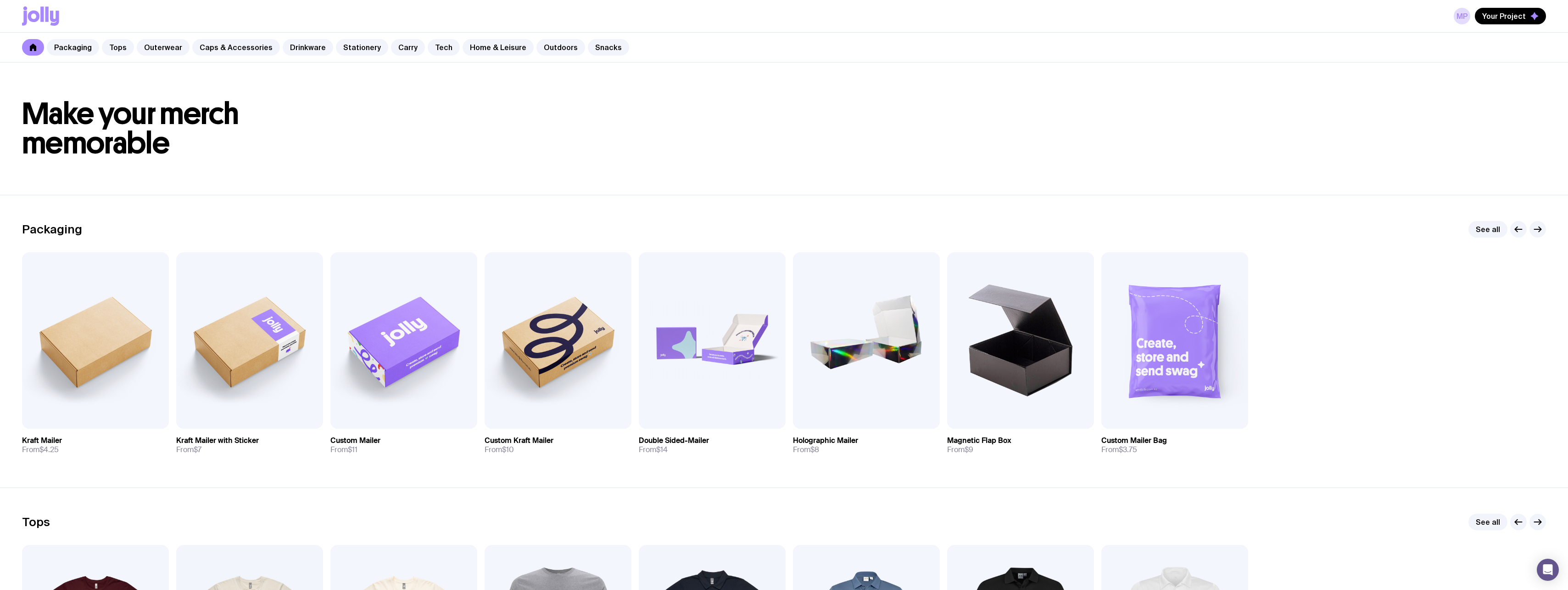
drag, startPoint x: 1408, startPoint y: 429, endPoint x: 1389, endPoint y: 145, distance: 284.6
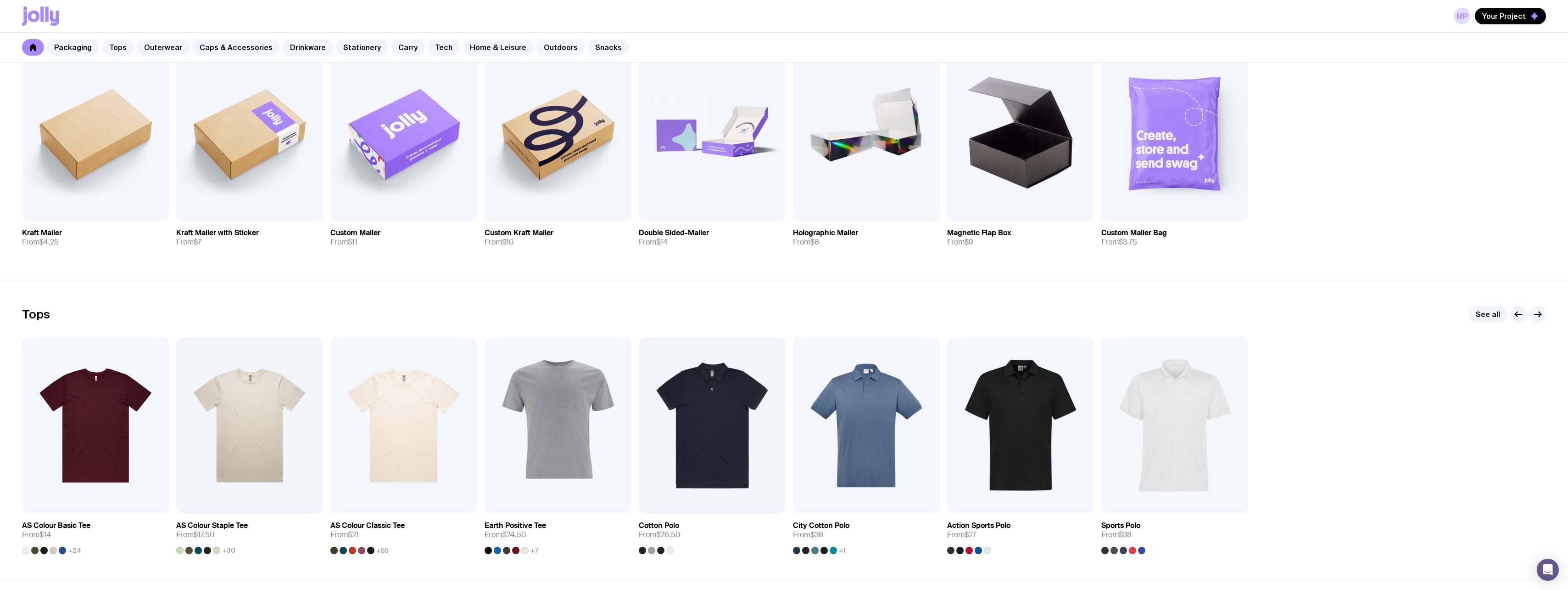
scroll to position [275, 0]
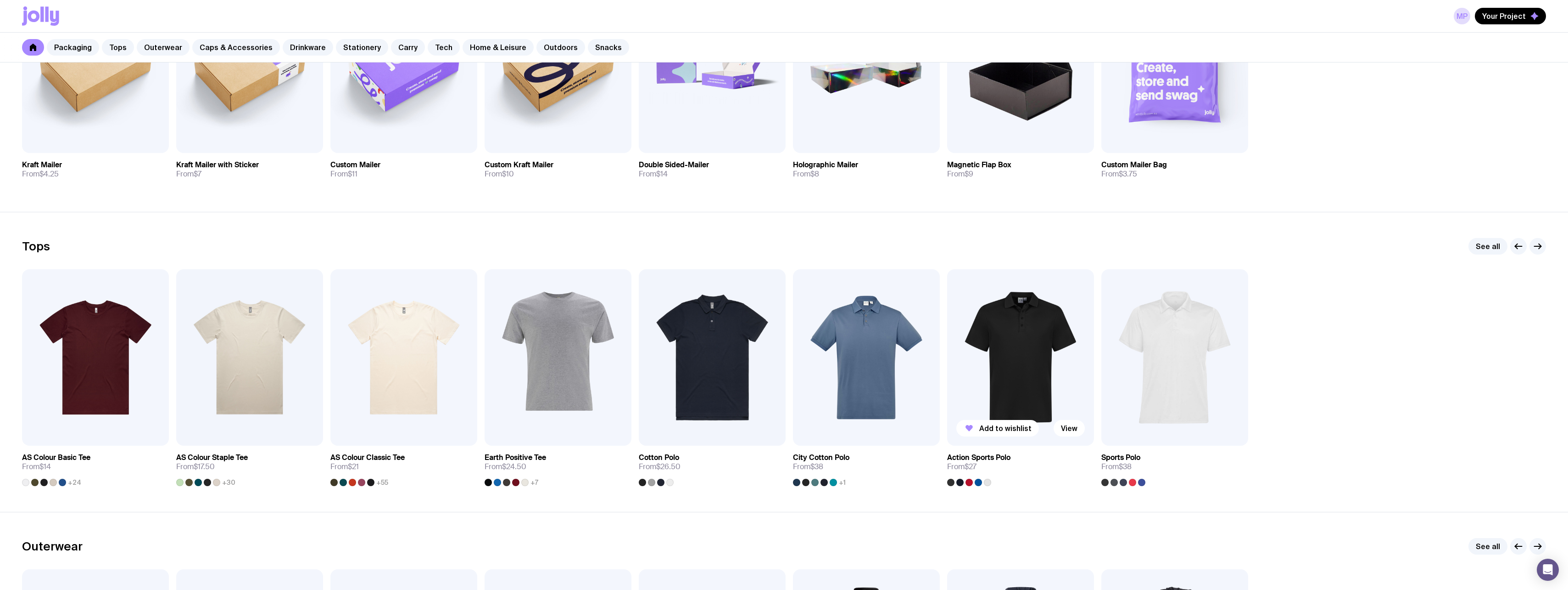
click at [1026, 331] on img at bounding box center [1020, 357] width 147 height 176
